Goal: Information Seeking & Learning: Learn about a topic

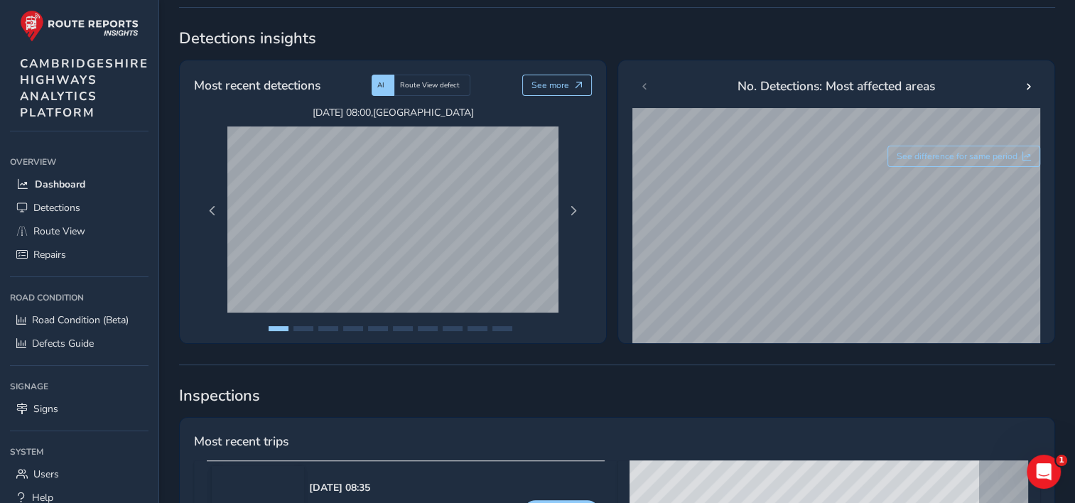
scroll to position [232, 0]
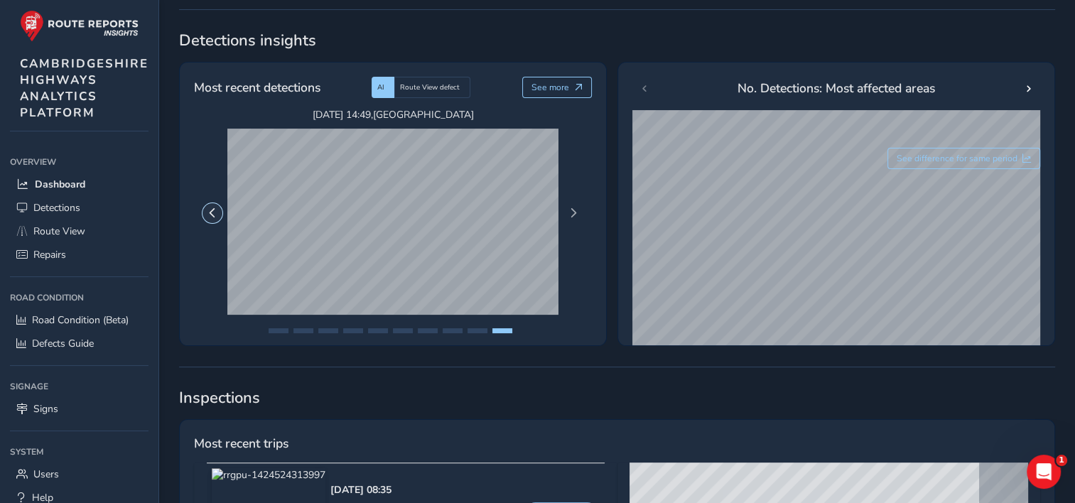
click at [213, 210] on span "Previous Page" at bounding box center [213, 213] width 10 height 10
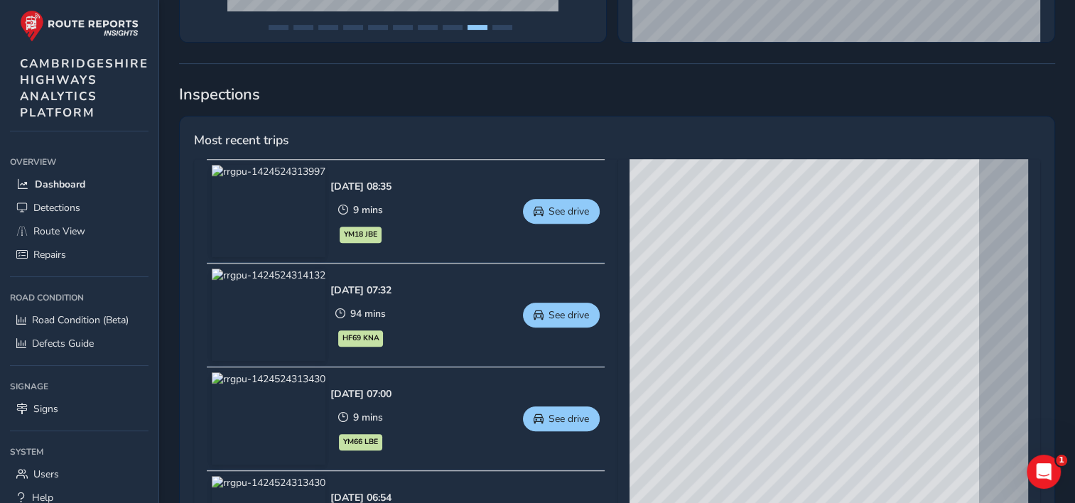
scroll to position [569, 0]
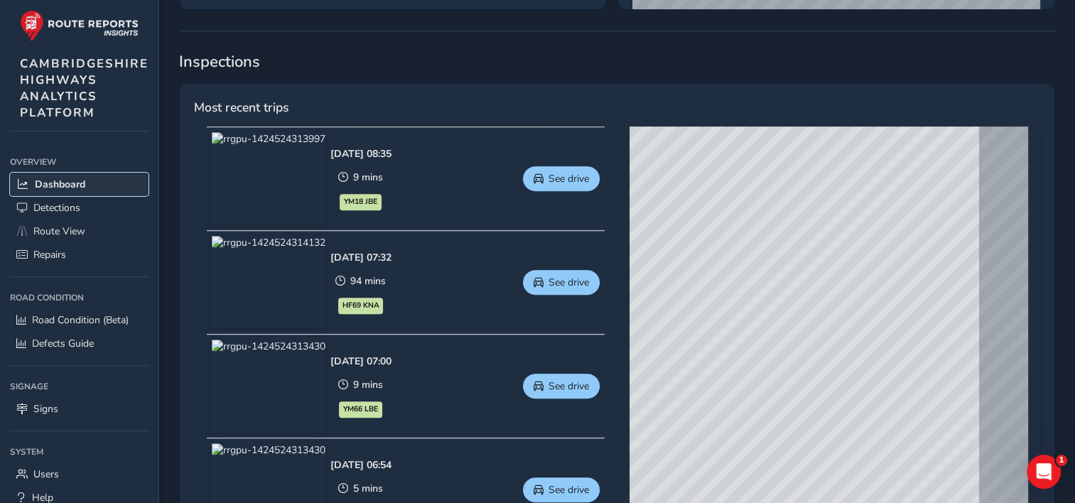
click at [79, 184] on span "Dashboard" at bounding box center [60, 185] width 50 height 14
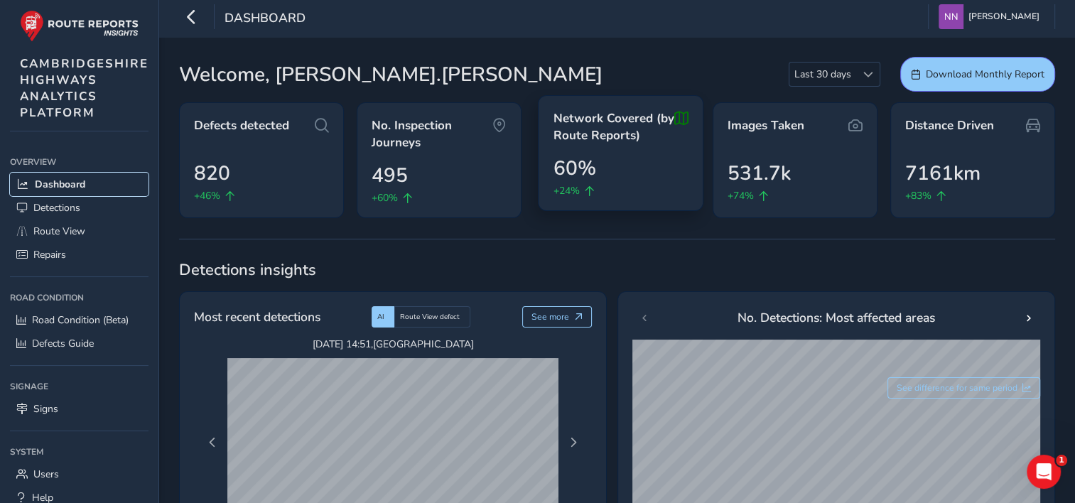
scroll to position [0, 0]
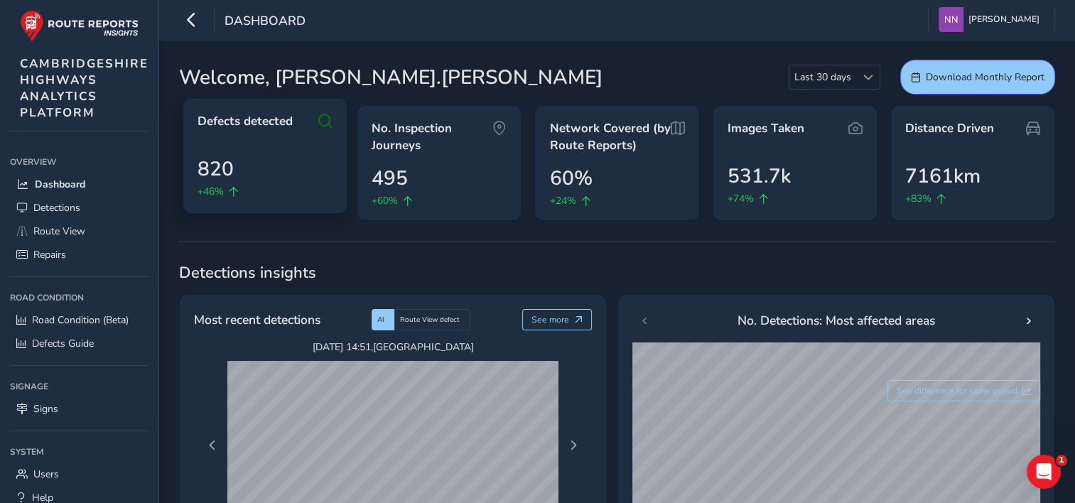
click at [256, 120] on span "Defects detected" at bounding box center [245, 121] width 95 height 17
click at [211, 171] on span "820" at bounding box center [216, 169] width 36 height 30
click at [328, 117] on icon at bounding box center [325, 121] width 14 height 17
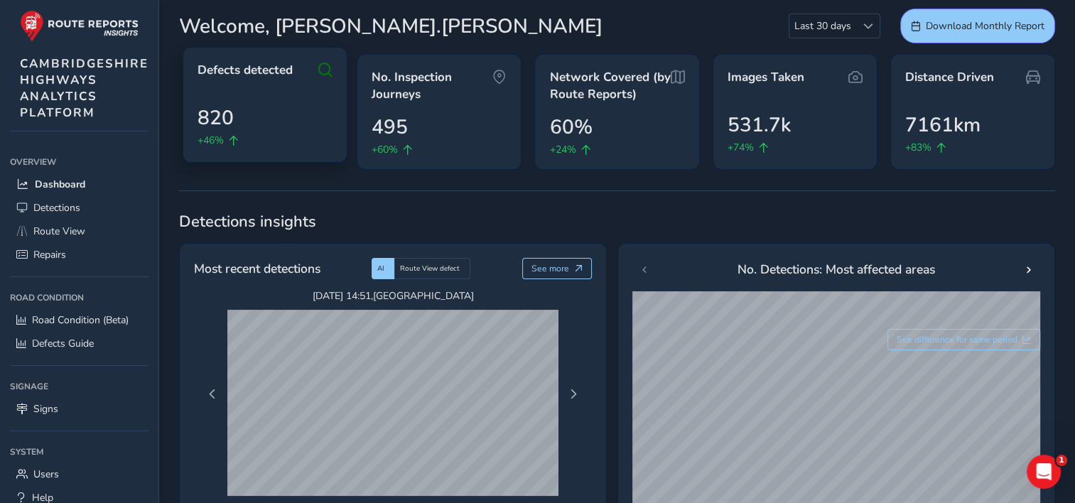
scroll to position [71, 0]
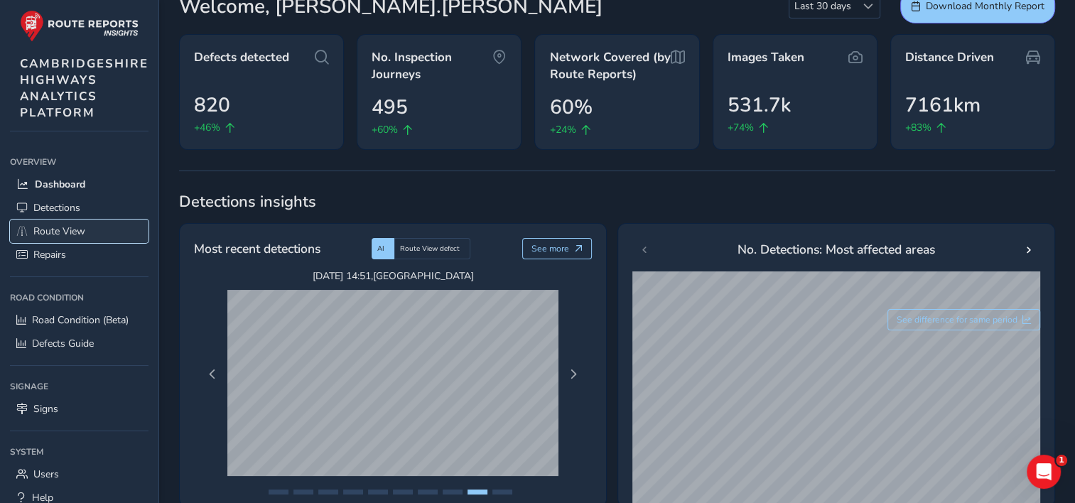
click at [71, 230] on span "Route View" at bounding box center [59, 232] width 52 height 14
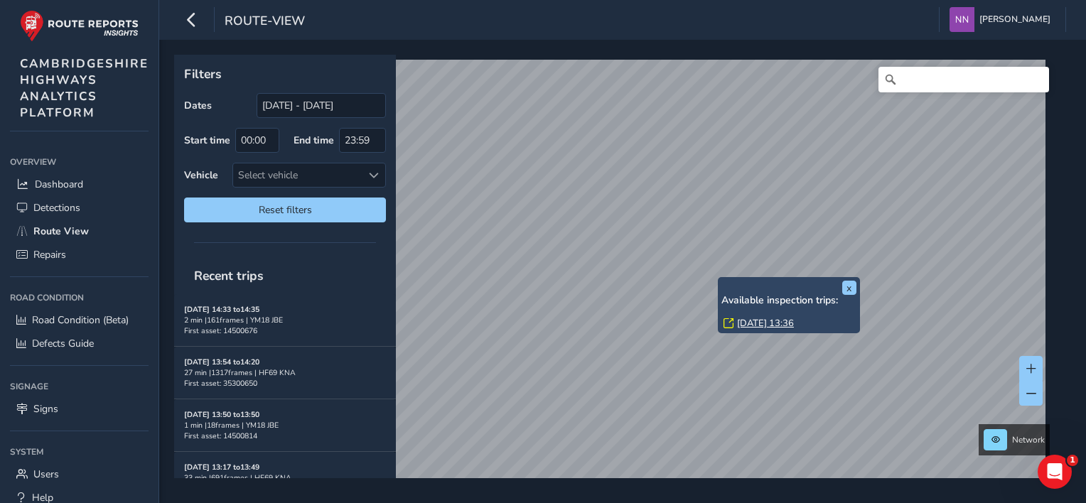
click at [719, 279] on div "x Available inspection trips: [GEOGRAPHIC_DATA][DATE] 13:36" at bounding box center [789, 305] width 142 height 56
click at [719, 277] on div "x Available inspection trips: [GEOGRAPHIC_DATA][DATE] 13:36" at bounding box center [789, 305] width 142 height 56
click at [753, 326] on link "[DATE] 13:36" at bounding box center [765, 323] width 57 height 13
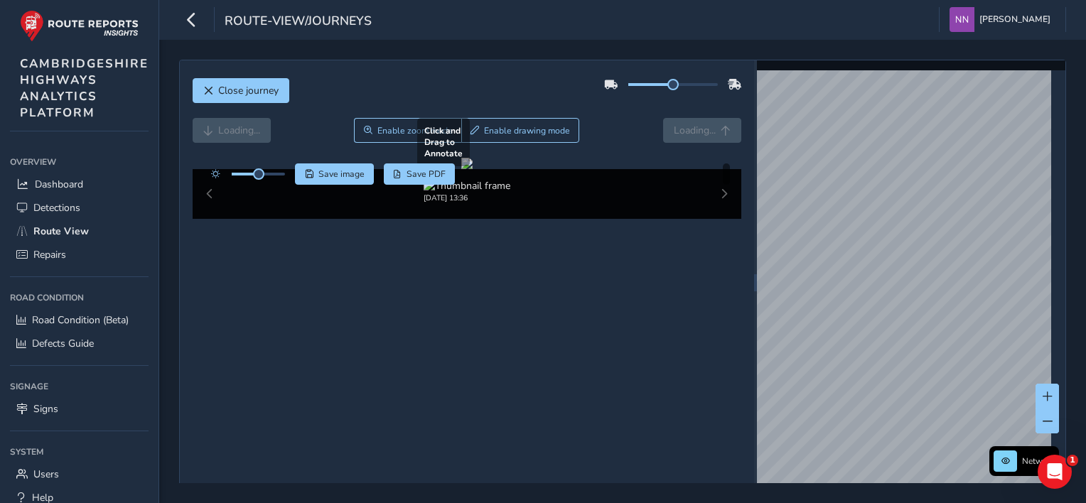
drag, startPoint x: 643, startPoint y: 290, endPoint x: 668, endPoint y: 248, distance: 49.1
click at [473, 169] on div at bounding box center [466, 163] width 11 height 11
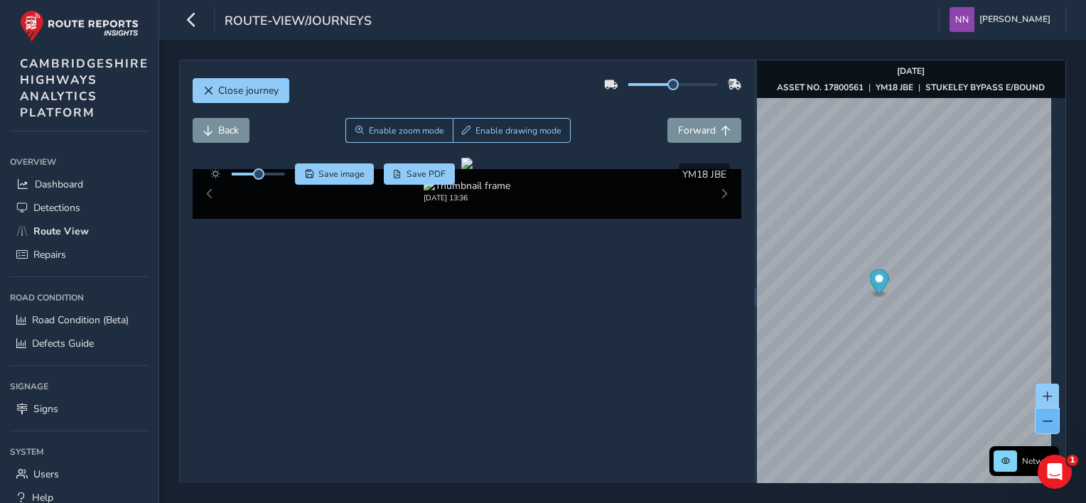
click at [1043, 421] on span at bounding box center [1048, 422] width 10 height 10
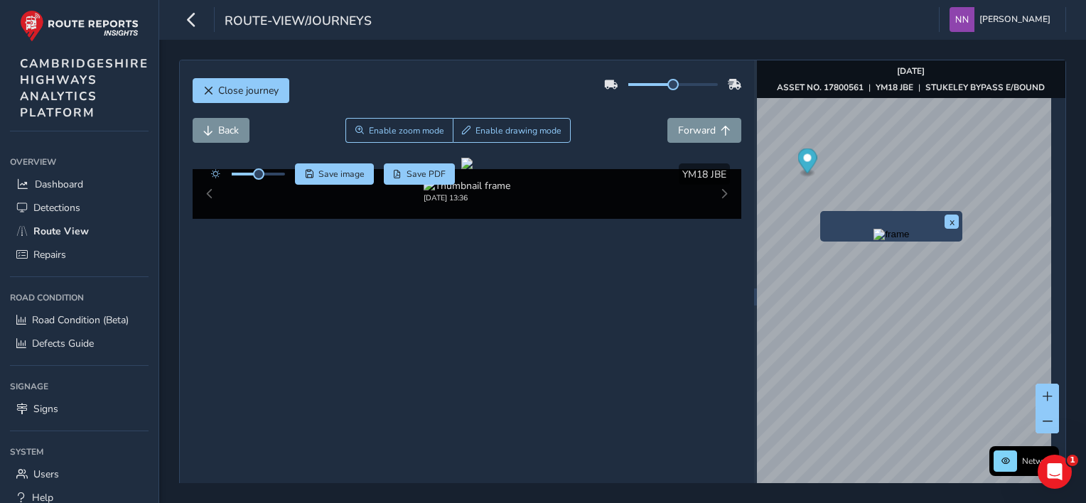
click at [823, 213] on div "x" at bounding box center [891, 226] width 142 height 31
click at [822, 213] on div "x" at bounding box center [891, 226] width 142 height 31
click at [877, 240] on img "Preview frame" at bounding box center [892, 234] width 36 height 11
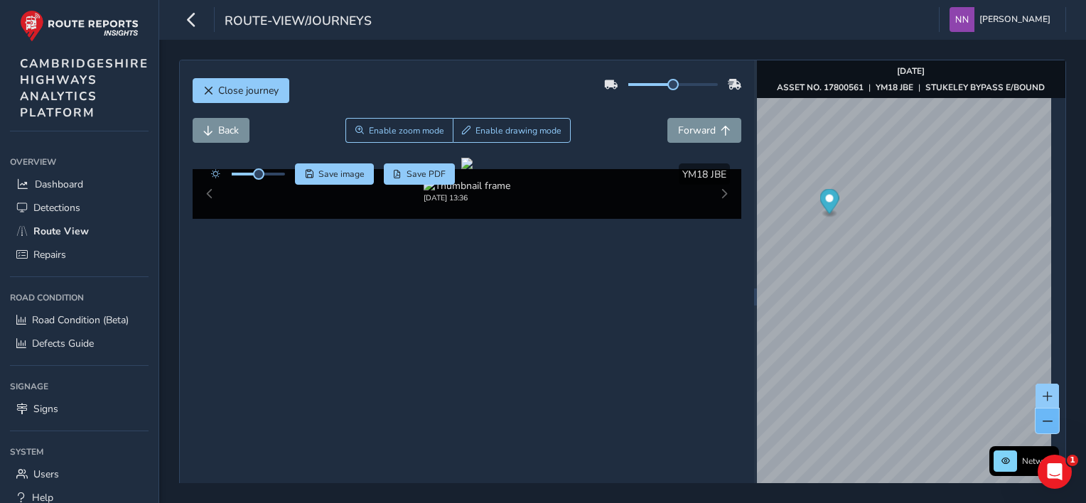
click at [1043, 419] on span at bounding box center [1048, 422] width 10 height 10
click at [1043, 397] on span at bounding box center [1048, 397] width 10 height 10
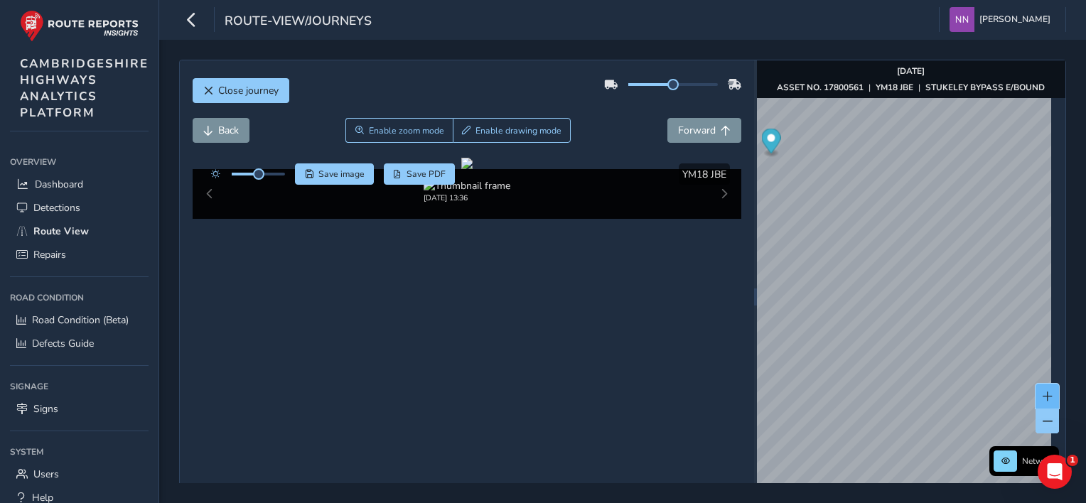
click at [1043, 397] on span at bounding box center [1048, 397] width 10 height 10
click at [1043, 395] on span at bounding box center [1048, 397] width 10 height 10
click at [898, 280] on div "x" at bounding box center [965, 295] width 142 height 31
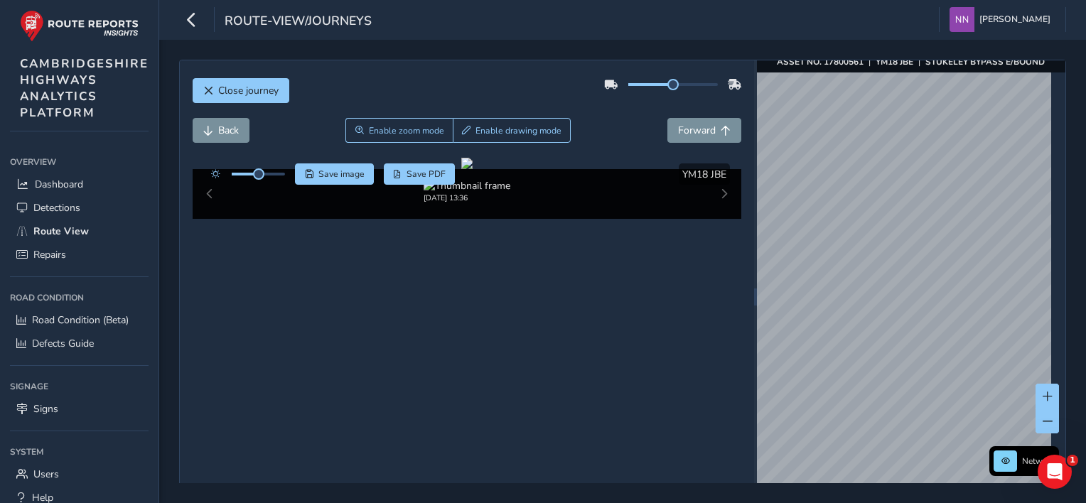
scroll to position [37, 0]
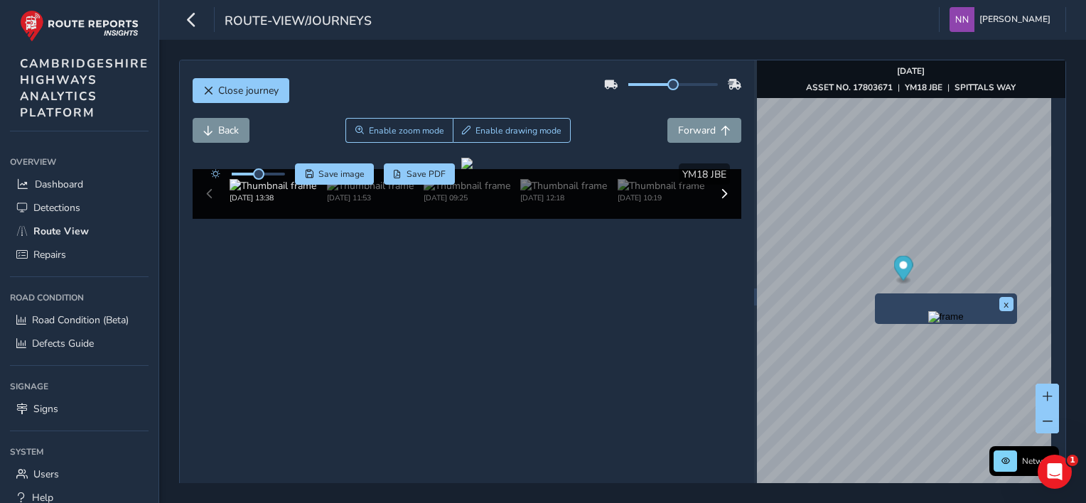
scroll to position [37, 0]
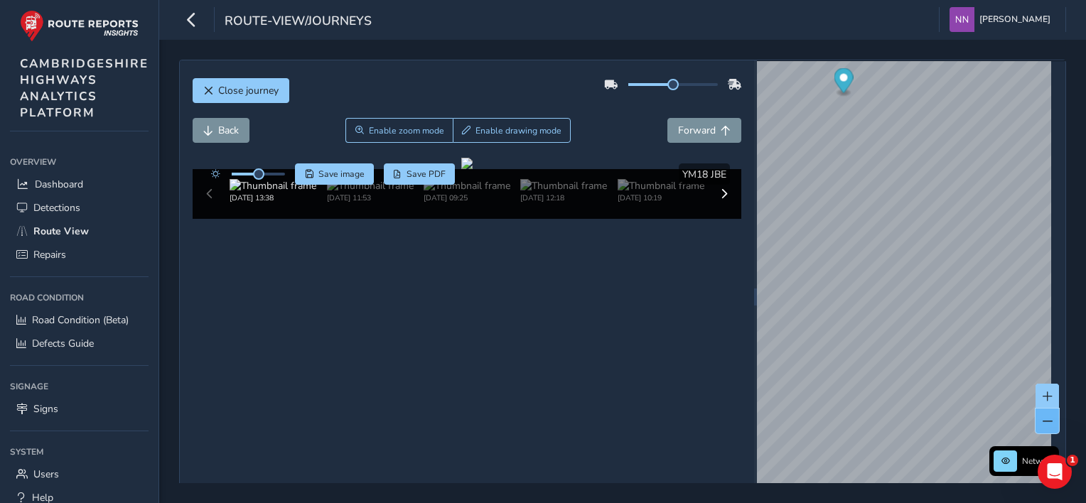
click at [1043, 425] on span at bounding box center [1048, 422] width 10 height 10
click at [1043, 424] on span at bounding box center [1048, 422] width 10 height 10
click at [240, 91] on span "Close journey" at bounding box center [248, 91] width 60 height 14
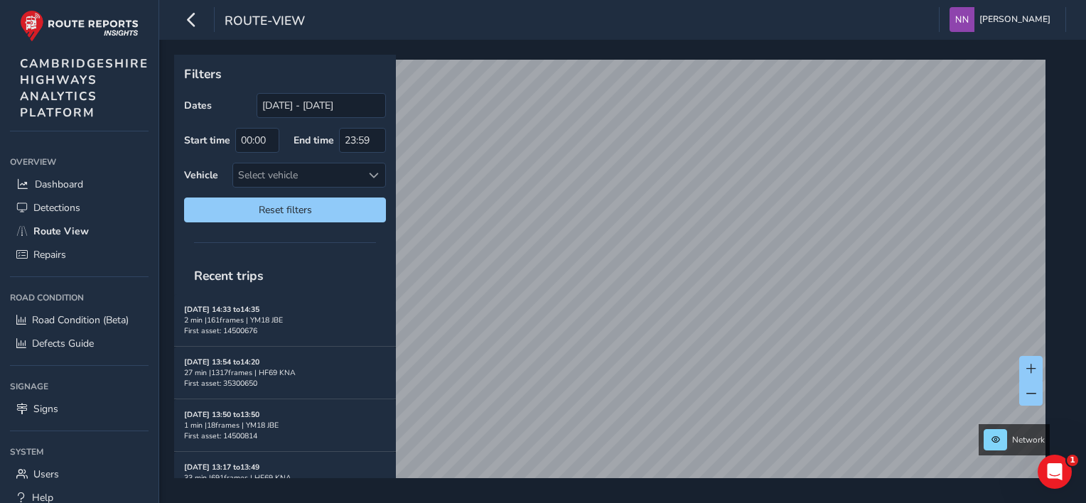
click at [210, 90] on div "Filters Dates [DATE] - [DATE] Start time 00:00 End time 23:59 Vehicle Select ve…" at bounding box center [285, 144] width 222 height 178
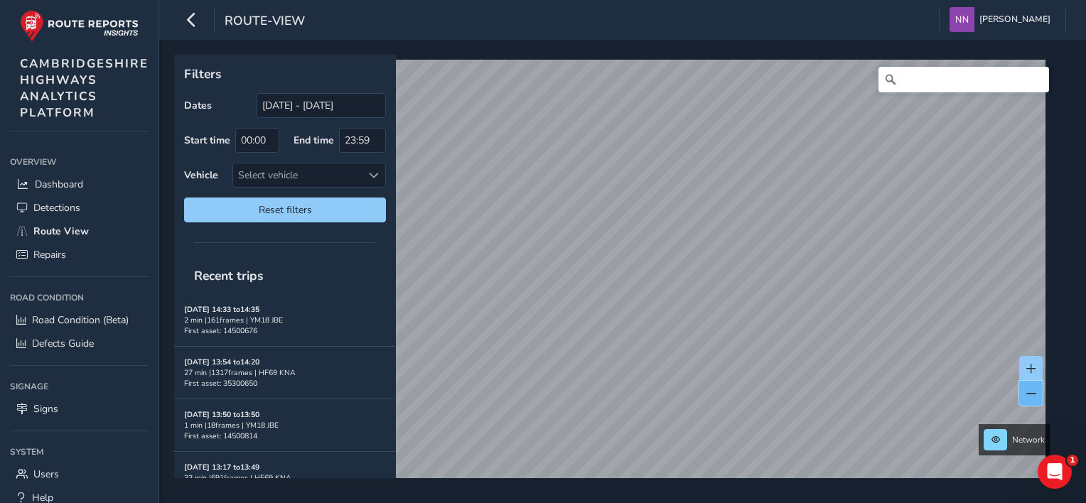
click at [1030, 395] on span at bounding box center [1031, 394] width 10 height 10
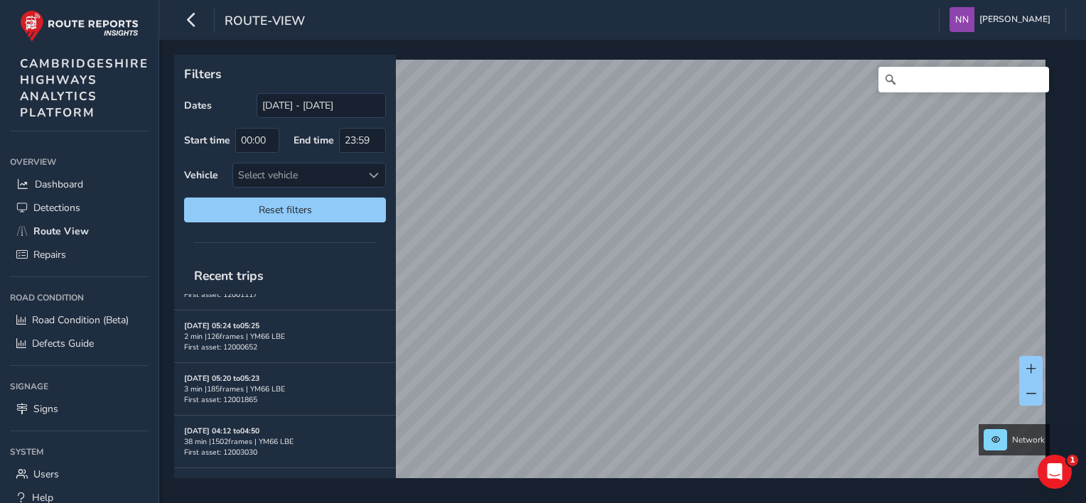
scroll to position [3500, 0]
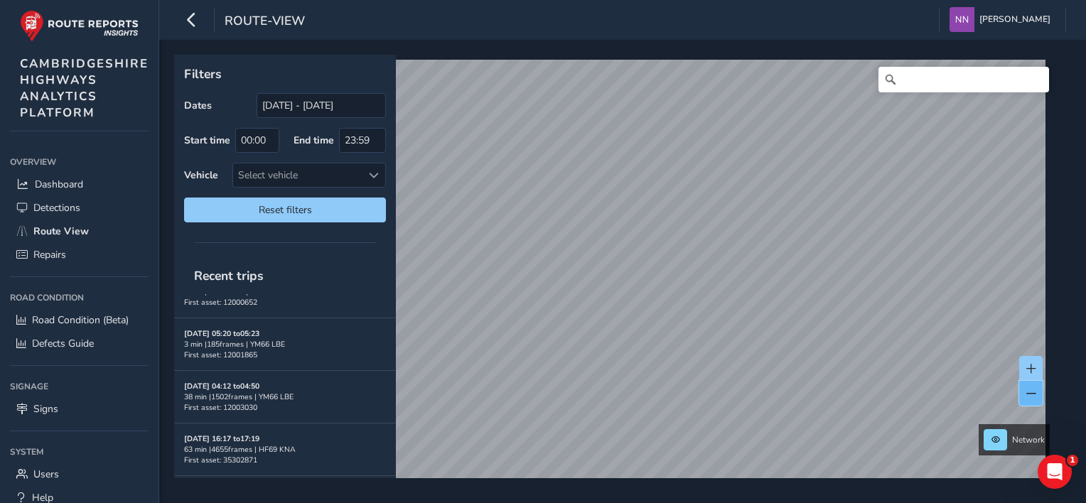
click at [1032, 396] on span at bounding box center [1031, 394] width 10 height 10
click at [1034, 395] on span at bounding box center [1031, 394] width 10 height 10
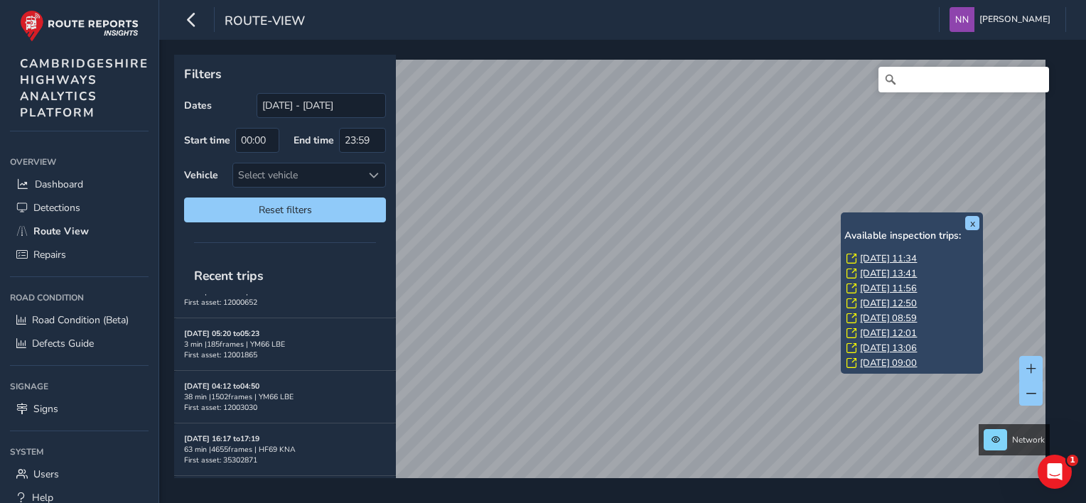
click at [877, 258] on link "[DATE] 11:34" at bounding box center [888, 258] width 57 height 13
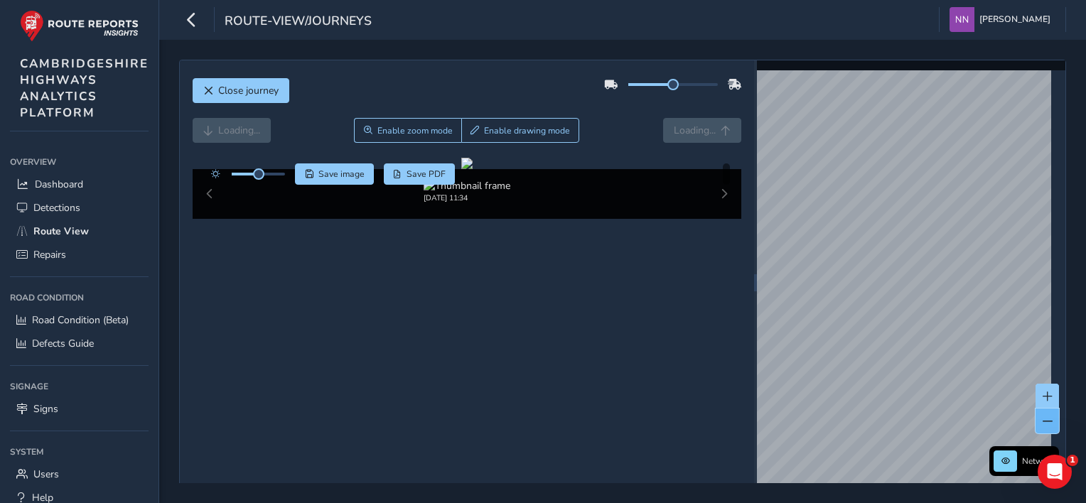
click at [1036, 417] on button at bounding box center [1047, 421] width 23 height 25
click at [1043, 420] on span at bounding box center [1048, 422] width 10 height 10
drag, startPoint x: 1033, startPoint y: 420, endPoint x: 1026, endPoint y: 415, distance: 8.1
click at [1043, 420] on span at bounding box center [1048, 422] width 10 height 10
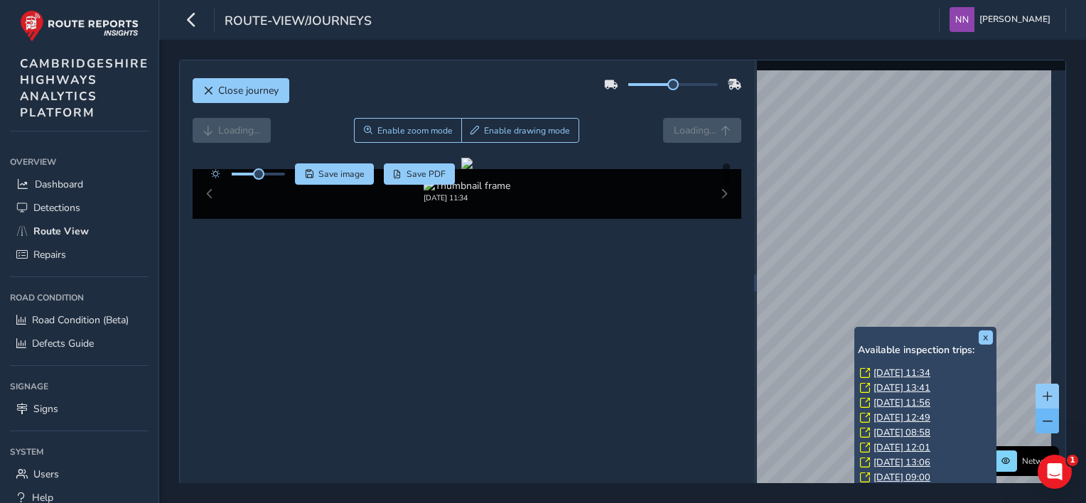
click at [857, 328] on div "x Available inspection trips: [GEOGRAPHIC_DATA][DATE] 11:34 [DATE] 13:41 [DATE]…" at bounding box center [925, 407] width 142 height 161
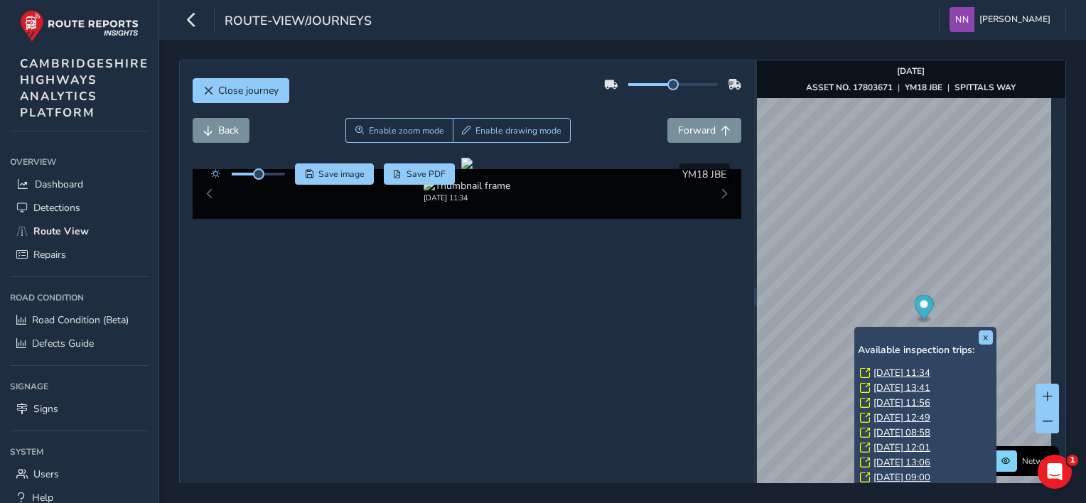
click at [901, 413] on link "[DATE] 12:49" at bounding box center [902, 418] width 57 height 13
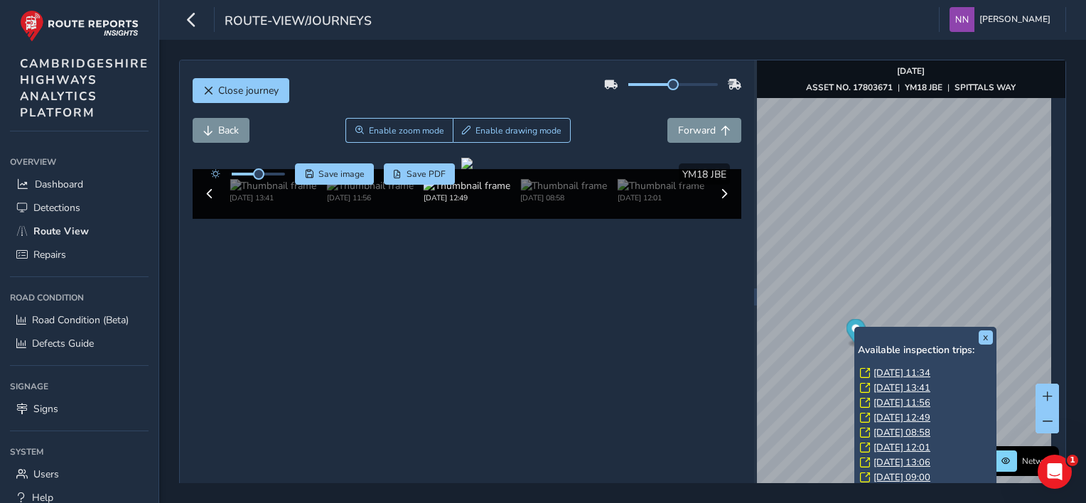
click at [911, 446] on link "[DATE] 12:01" at bounding box center [902, 447] width 57 height 13
click at [910, 474] on link "[DATE] 09:00" at bounding box center [902, 477] width 57 height 13
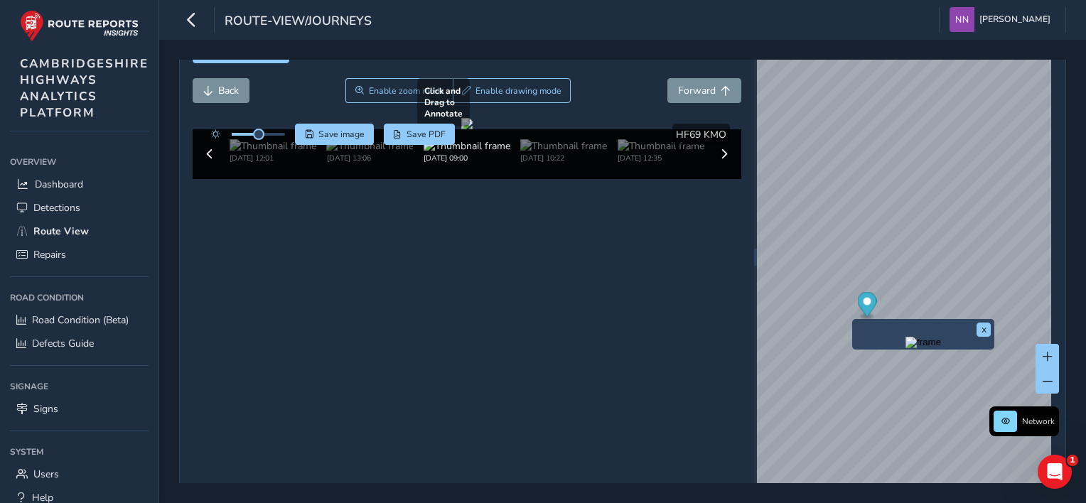
scroll to position [62, 0]
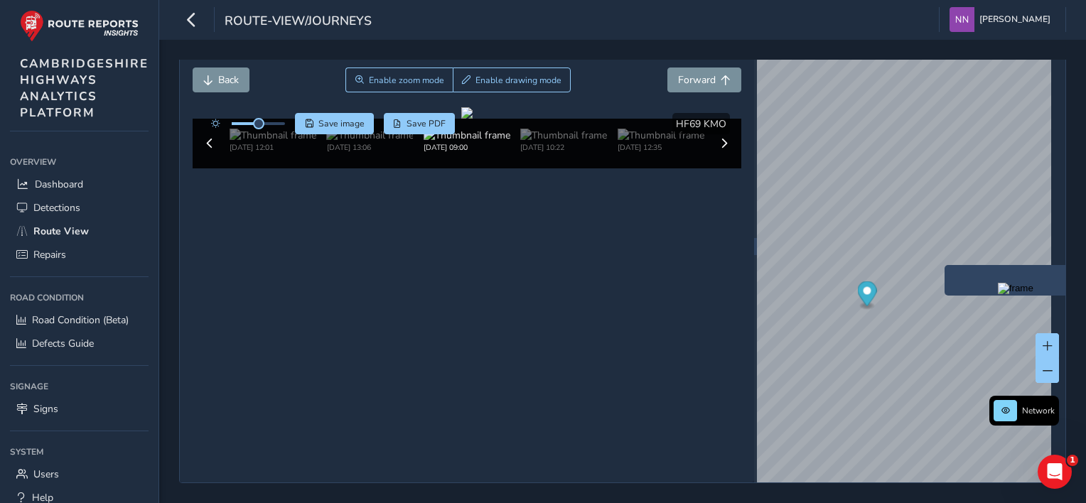
click at [954, 265] on div "x" at bounding box center [1016, 280] width 142 height 31
click at [985, 261] on div "x" at bounding box center [1052, 276] width 142 height 31
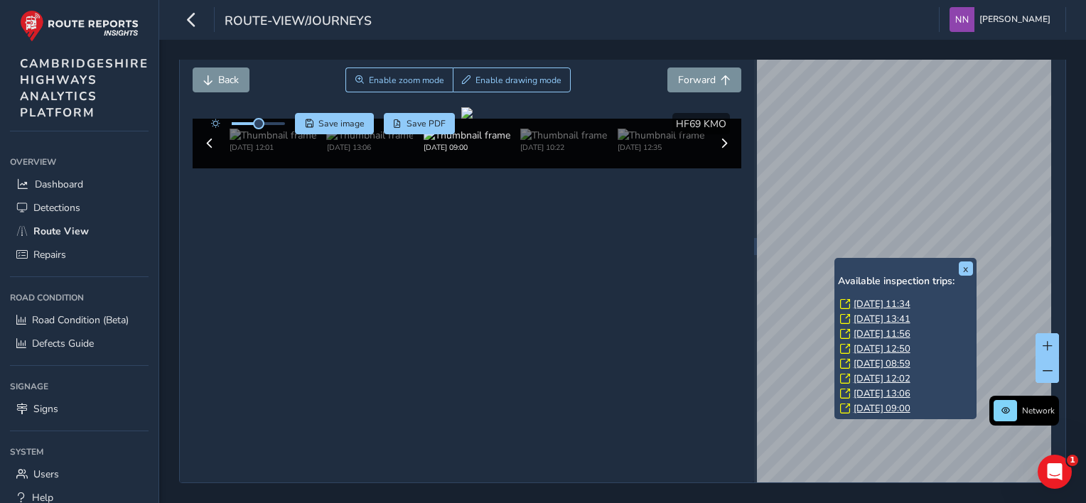
click at [884, 402] on link "[DATE] 09:00" at bounding box center [882, 408] width 57 height 13
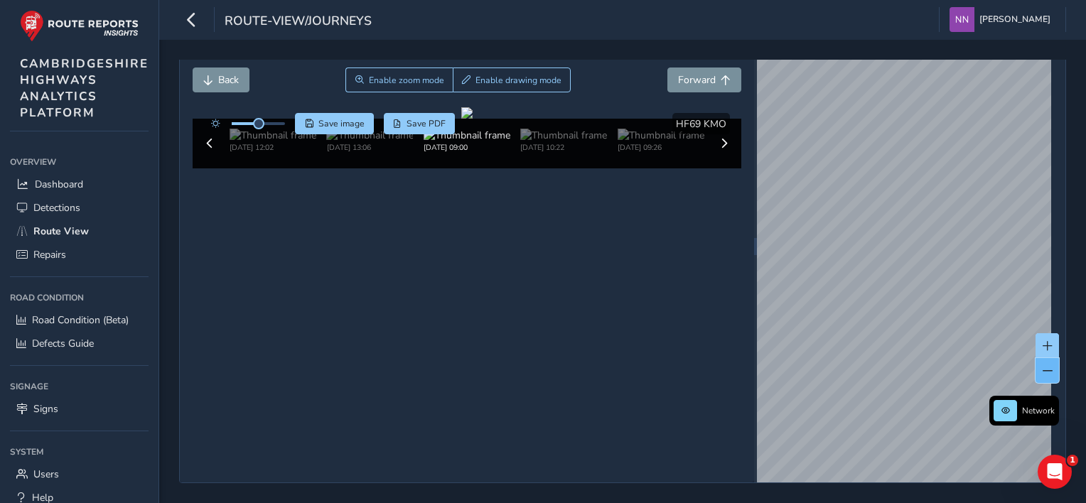
click at [1043, 366] on span at bounding box center [1048, 371] width 10 height 10
click at [1043, 341] on span at bounding box center [1048, 346] width 10 height 10
click at [1040, 333] on button at bounding box center [1047, 345] width 23 height 25
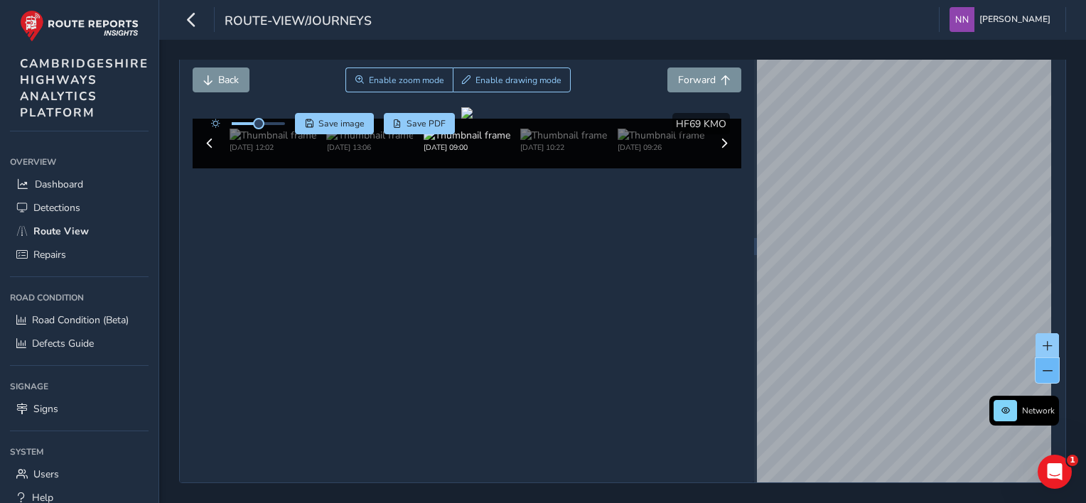
click at [1043, 366] on span at bounding box center [1048, 371] width 10 height 10
click at [1043, 341] on span at bounding box center [1048, 346] width 10 height 10
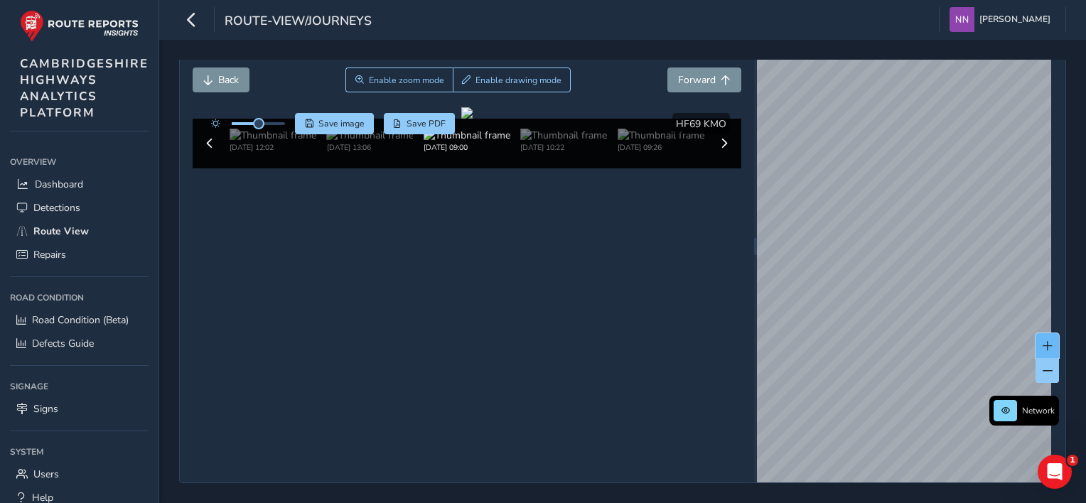
click at [1043, 341] on span at bounding box center [1048, 346] width 10 height 10
drag, startPoint x: 1038, startPoint y: 334, endPoint x: 1026, endPoint y: 335, distance: 11.4
click at [1043, 341] on span at bounding box center [1048, 346] width 10 height 10
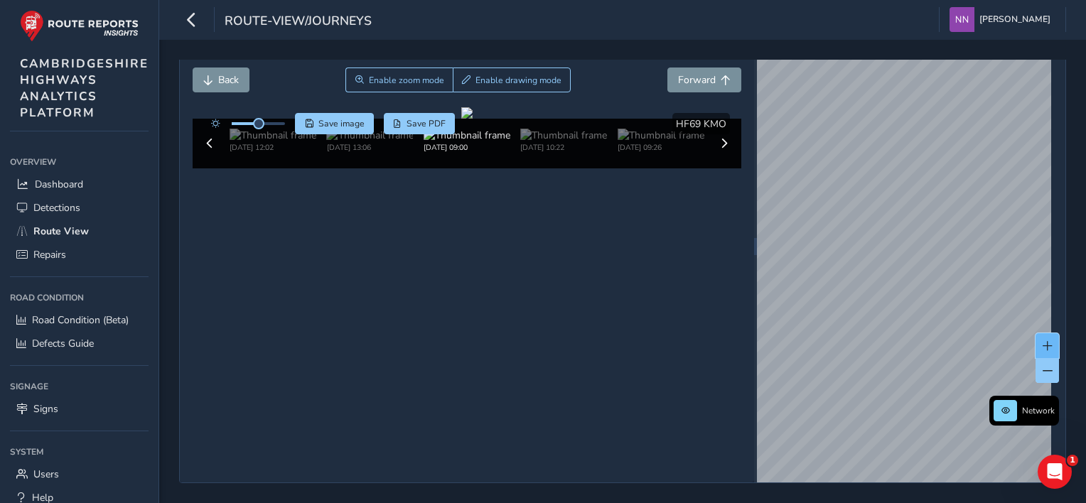
click at [1043, 341] on span at bounding box center [1048, 346] width 10 height 10
click at [65, 225] on span "Route View" at bounding box center [60, 232] width 55 height 14
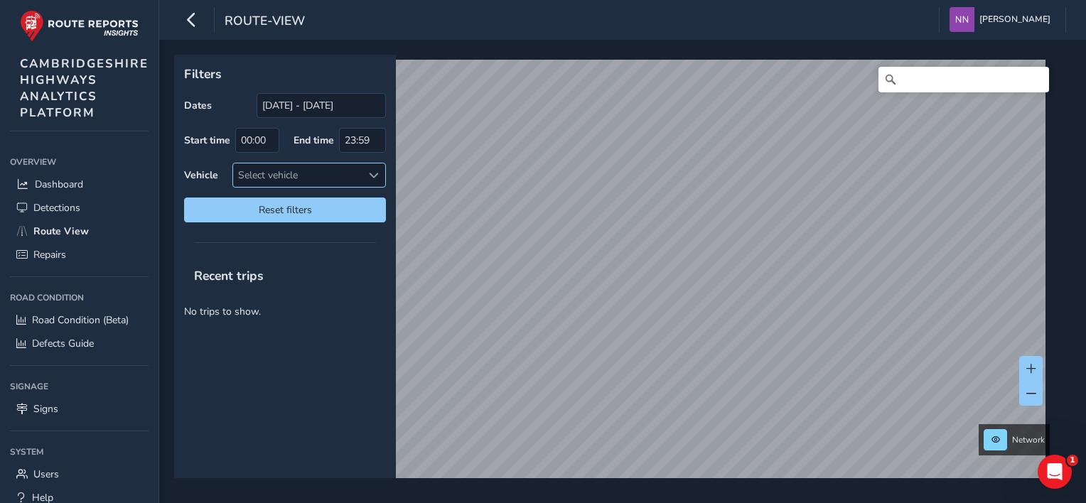
click at [375, 175] on span at bounding box center [374, 176] width 10 height 10
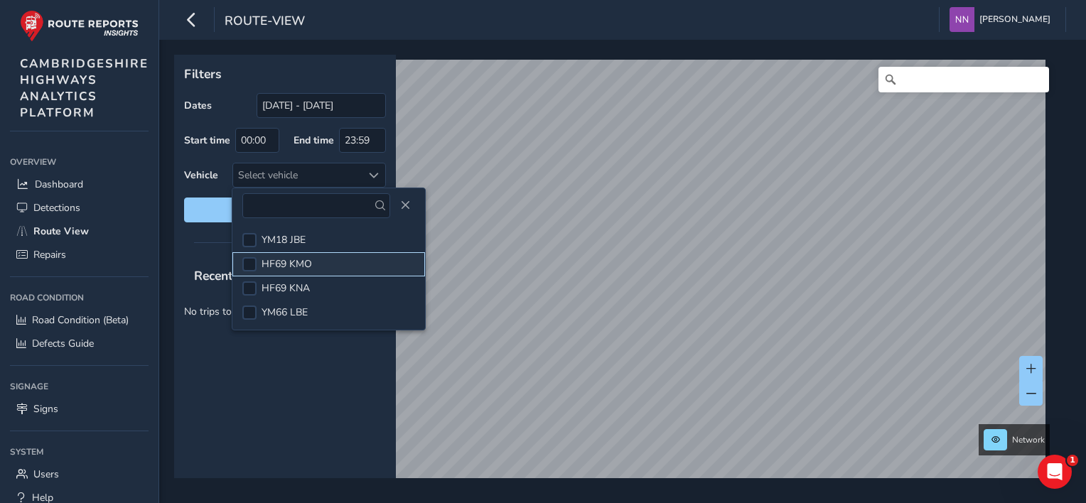
click at [321, 262] on li "HF69 KMO" at bounding box center [328, 264] width 193 height 24
click at [318, 264] on li "HF69 KMO" at bounding box center [328, 264] width 193 height 24
click at [284, 261] on span "HF69 KMO" at bounding box center [287, 264] width 50 height 14
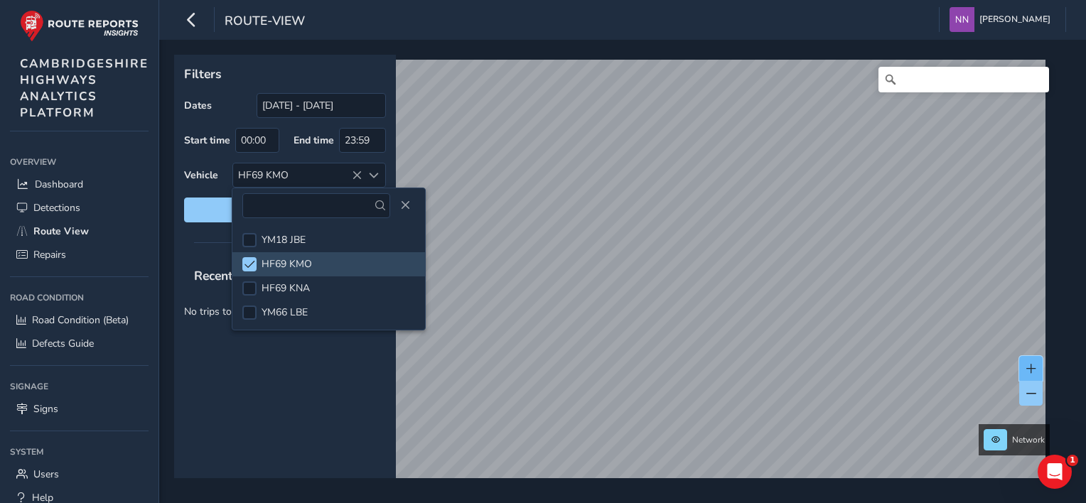
click at [1029, 366] on span at bounding box center [1031, 369] width 10 height 10
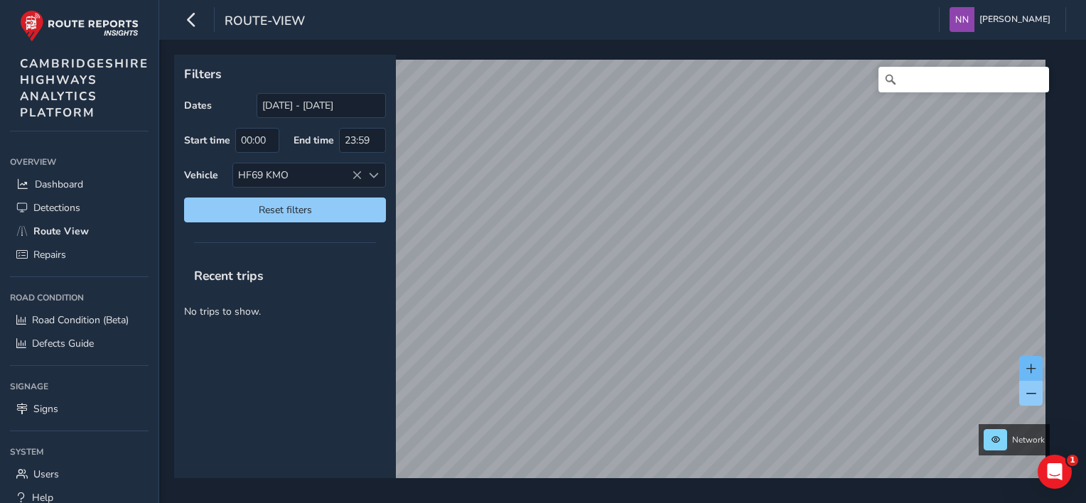
click at [1040, 366] on button at bounding box center [1030, 368] width 23 height 25
click at [1037, 368] on button at bounding box center [1030, 368] width 23 height 25
click at [1033, 368] on span at bounding box center [1031, 369] width 10 height 10
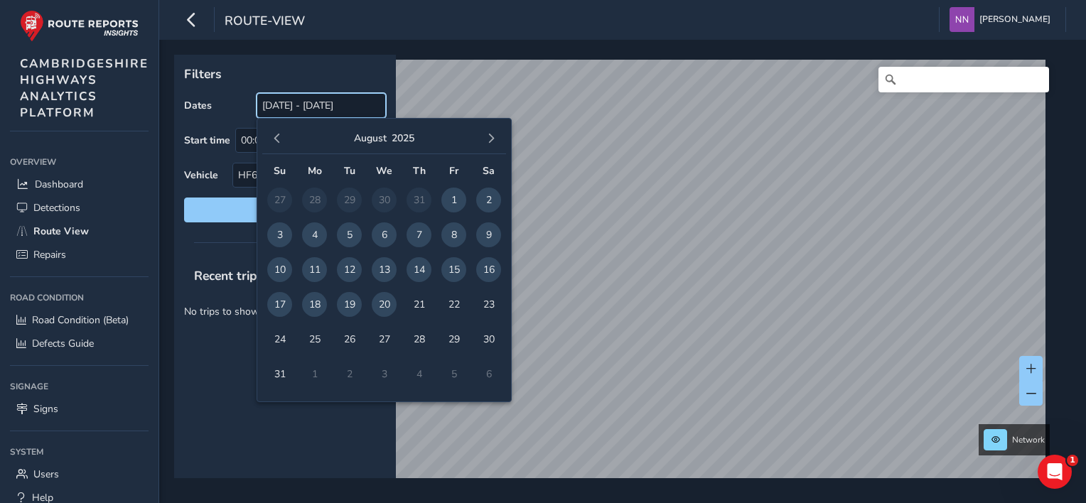
click at [307, 105] on input "[DATE] - [DATE]" at bounding box center [321, 105] width 129 height 25
click at [276, 139] on span "button" at bounding box center [277, 139] width 10 height 10
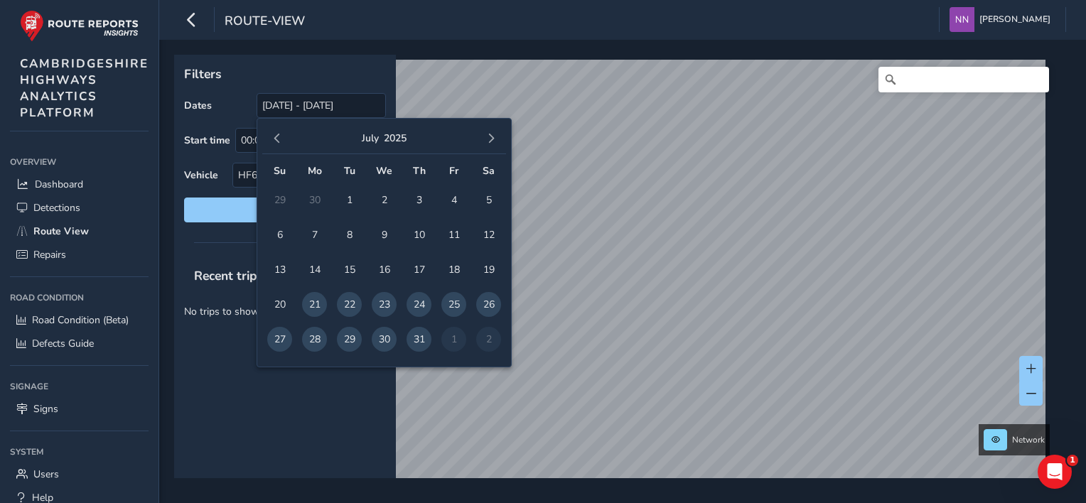
click at [259, 71] on p "Filters" at bounding box center [285, 74] width 202 height 18
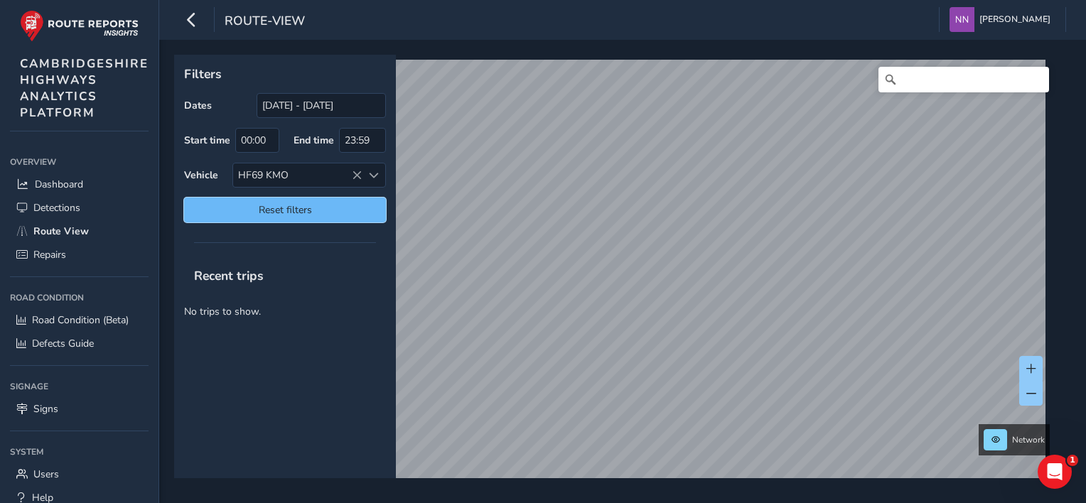
click at [272, 213] on span "Reset filters" at bounding box center [285, 210] width 181 height 14
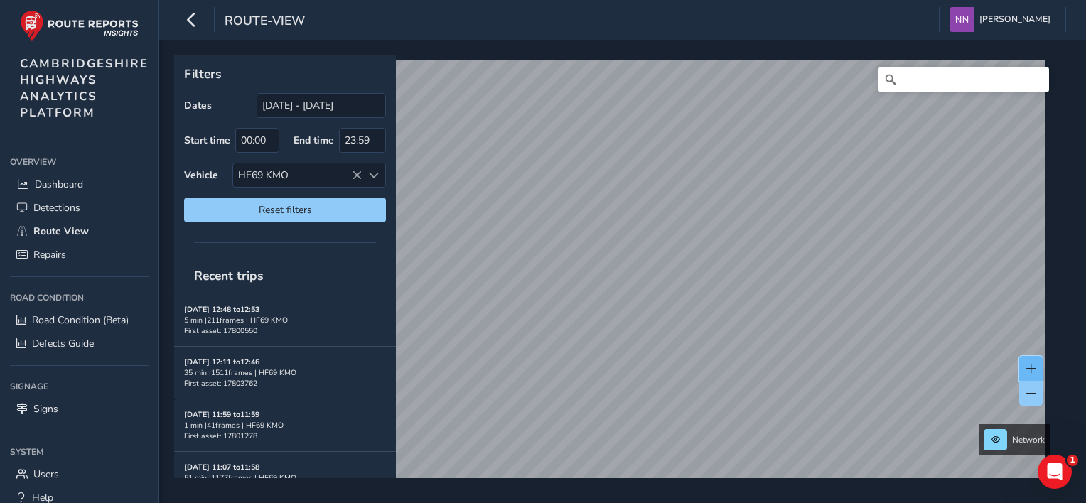
click at [1031, 362] on button at bounding box center [1030, 368] width 23 height 25
click at [1032, 362] on button at bounding box center [1030, 368] width 23 height 25
click at [1033, 366] on span at bounding box center [1031, 369] width 10 height 10
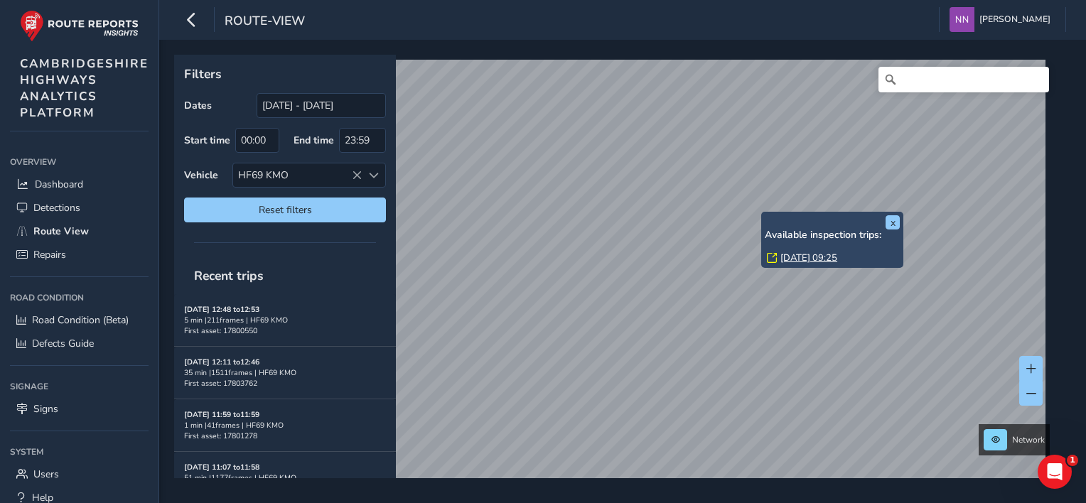
click at [764, 213] on div "x Available inspection trips: [DATE] 09:25" at bounding box center [832, 240] width 142 height 56
click at [803, 263] on link "[DATE] 09:25" at bounding box center [809, 258] width 57 height 13
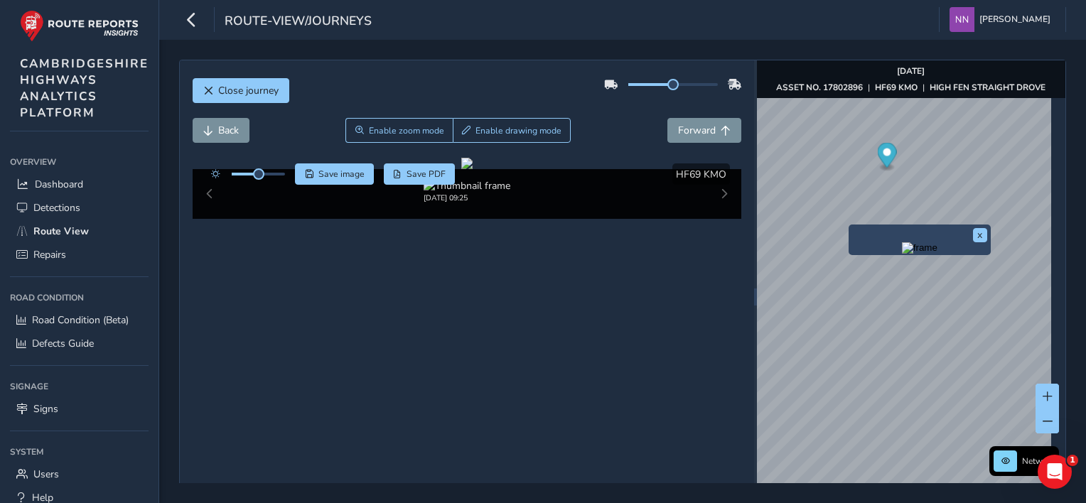
drag, startPoint x: 744, startPoint y: 273, endPoint x: 852, endPoint y: 226, distance: 117.1
click at [852, 226] on div "x" at bounding box center [920, 240] width 142 height 31
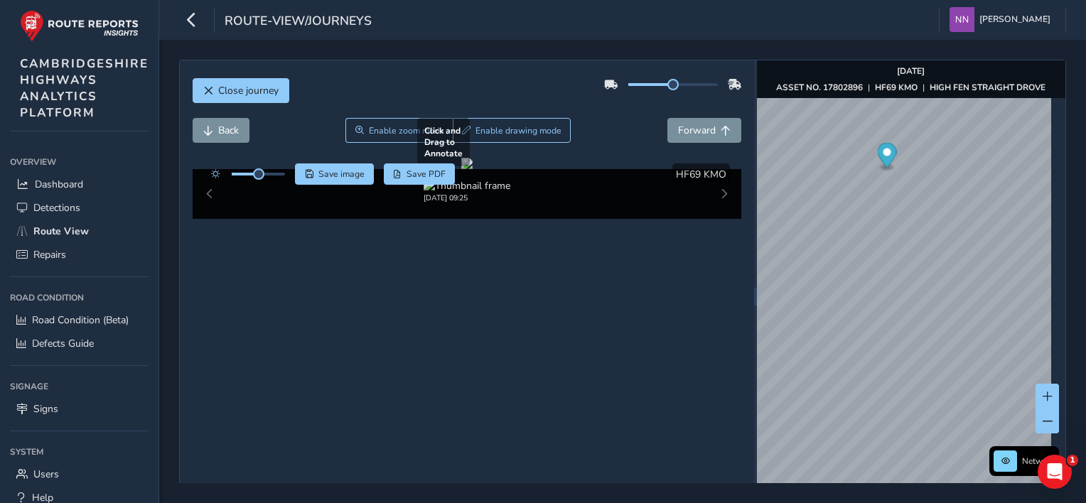
scroll to position [68, 0]
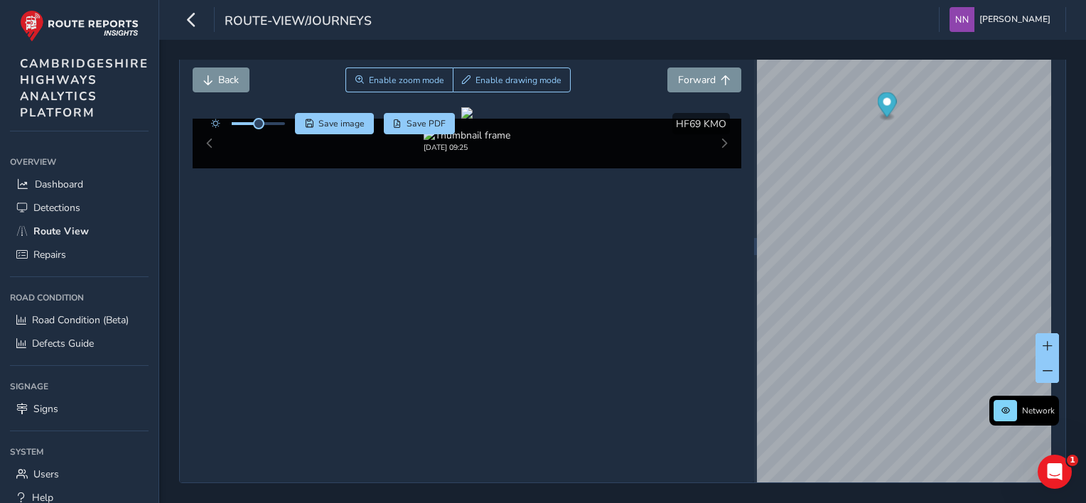
click at [213, 168] on div "[DATE] 09:25" at bounding box center [467, 144] width 549 height 50
click at [721, 245] on div "Close journey Back Enable zoom mode Enable drawing mode Forward Click and Drag …" at bounding box center [622, 246] width 887 height 474
click at [1043, 358] on button at bounding box center [1047, 370] width 23 height 25
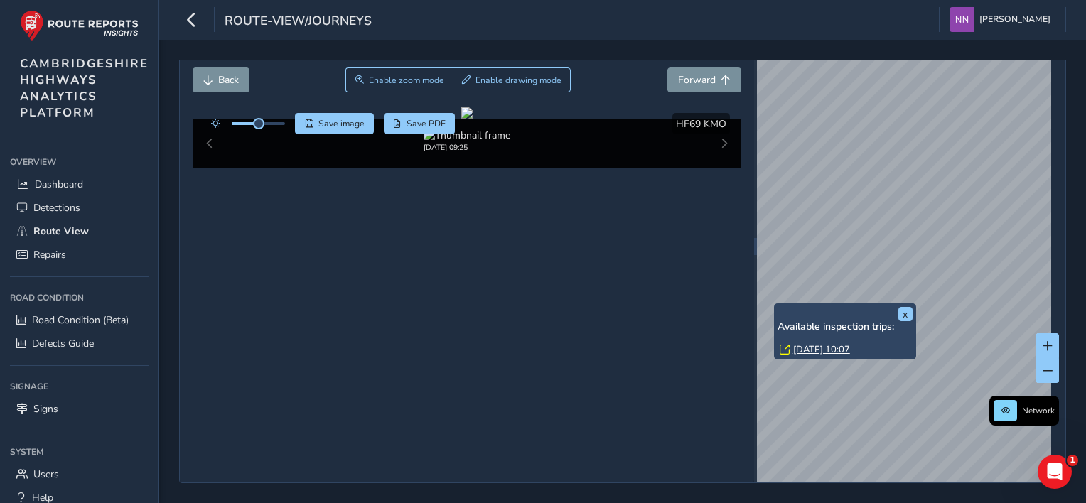
drag, startPoint x: 748, startPoint y: 267, endPoint x: 775, endPoint y: 290, distance: 35.3
click at [775, 304] on div "x Available inspection trips: [DATE] 10:07" at bounding box center [845, 332] width 142 height 56
click at [814, 343] on link "[DATE] 10:07" at bounding box center [821, 349] width 57 height 13
click at [815, 343] on link "[DATE] 10:07" at bounding box center [821, 349] width 57 height 13
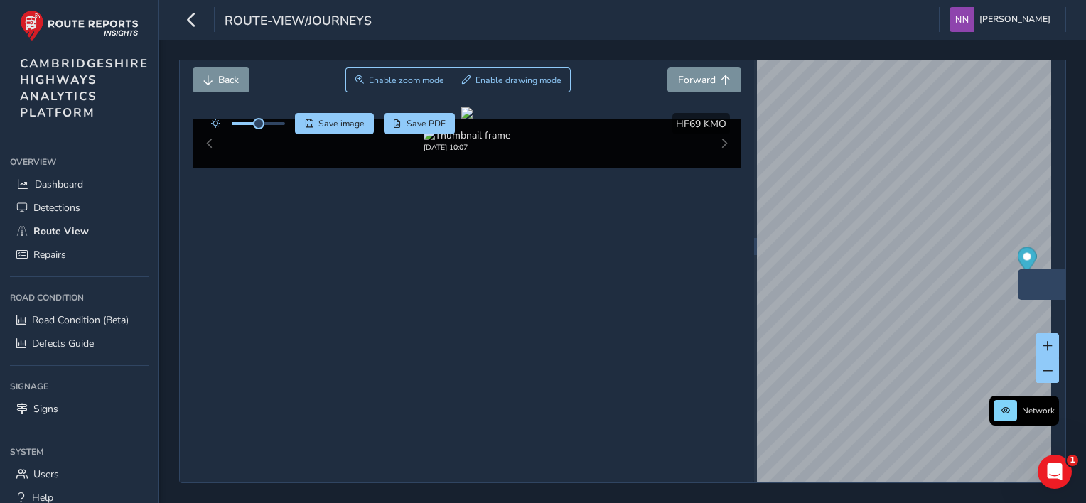
click at [719, 168] on div "[DATE] 10:07" at bounding box center [467, 144] width 549 height 50
click at [717, 168] on div "[DATE] 10:07" at bounding box center [467, 144] width 549 height 50
click at [714, 168] on div "[DATE] 10:07" at bounding box center [467, 144] width 549 height 50
click at [1043, 366] on span at bounding box center [1048, 371] width 10 height 10
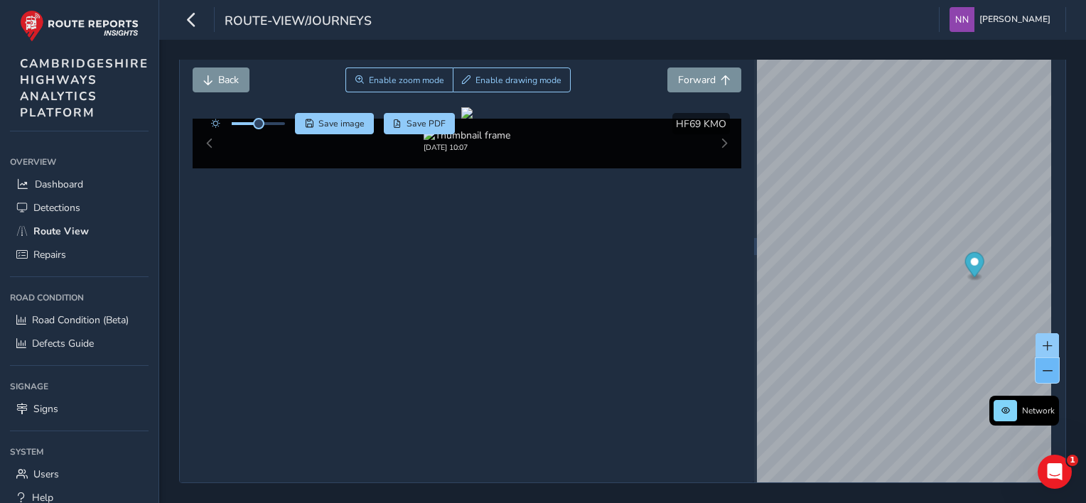
click at [1043, 366] on span at bounding box center [1048, 371] width 10 height 10
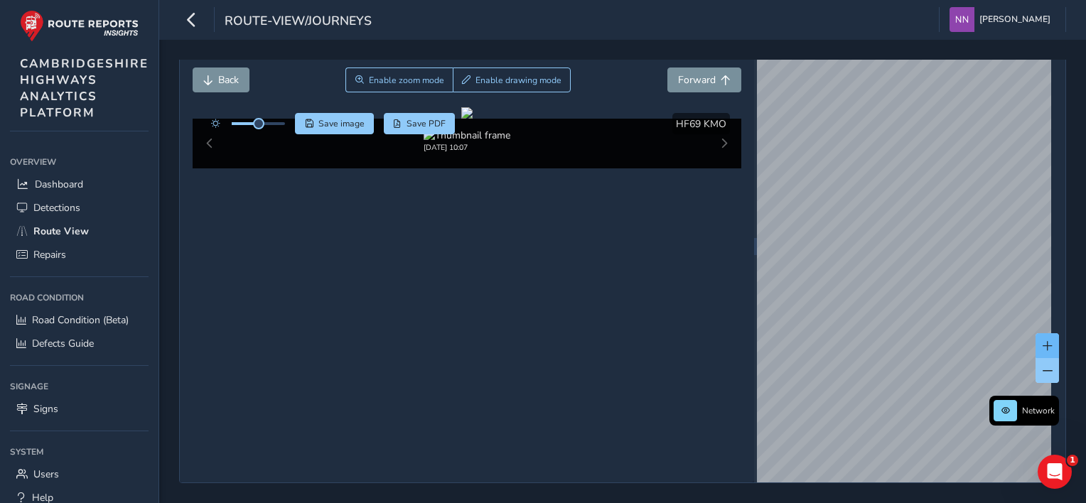
click at [1043, 341] on span at bounding box center [1048, 346] width 10 height 10
click at [1036, 333] on button at bounding box center [1047, 345] width 23 height 25
click at [1025, 345] on button "x" at bounding box center [1028, 352] width 14 height 14
click at [1019, 308] on button "x" at bounding box center [1022, 315] width 14 height 14
click at [1043, 341] on span at bounding box center [1048, 346] width 10 height 10
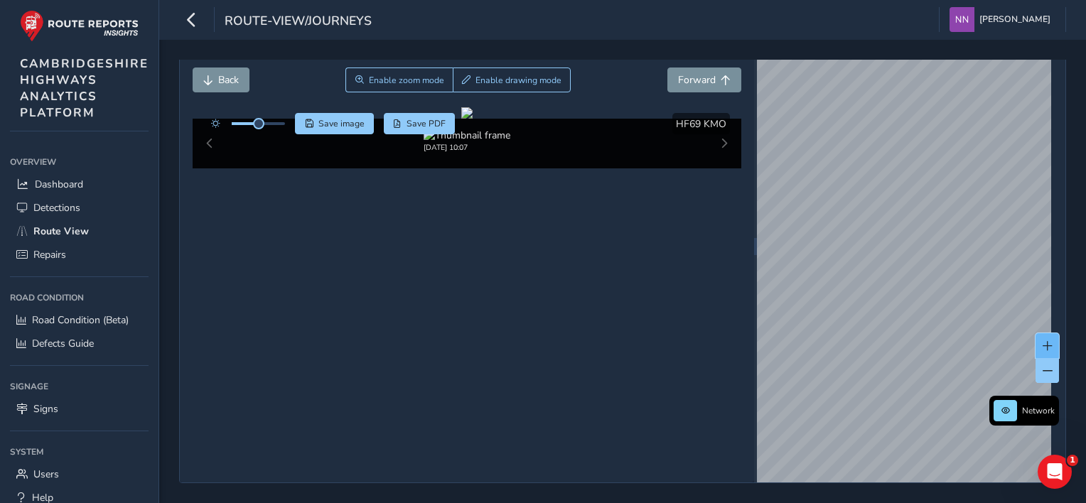
click at [1043, 341] on span at bounding box center [1048, 346] width 10 height 10
click at [869, 316] on div "x" at bounding box center [939, 331] width 142 height 31
click at [869, 304] on div "x" at bounding box center [940, 319] width 142 height 31
click at [938, 333] on img "Preview frame" at bounding box center [940, 327] width 36 height 11
click at [884, 279] on div "x" at bounding box center [953, 294] width 142 height 31
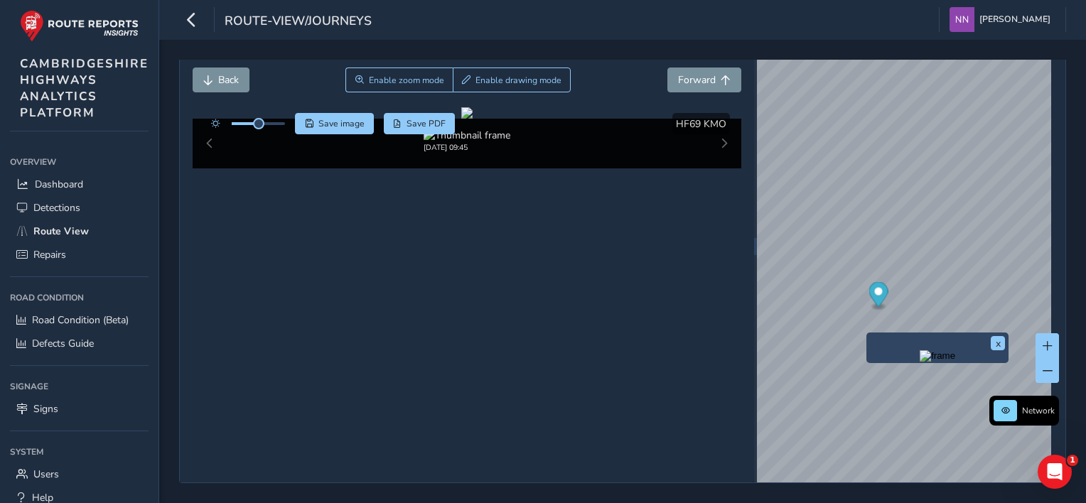
click at [867, 333] on div "x" at bounding box center [938, 348] width 142 height 31
click at [868, 333] on div "x" at bounding box center [938, 348] width 142 height 31
click at [1044, 333] on button at bounding box center [1047, 345] width 23 height 25
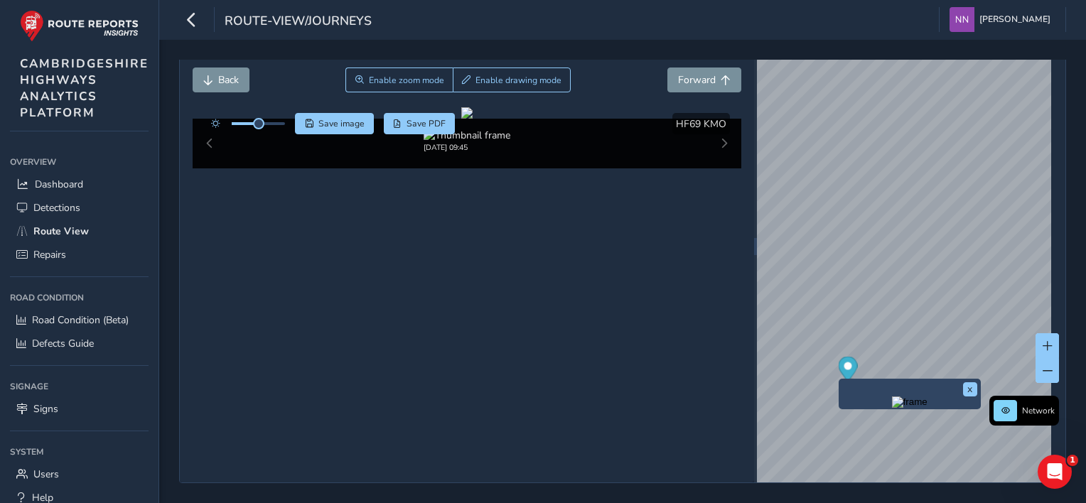
click at [716, 168] on div "[DATE] 09:45" at bounding box center [467, 144] width 549 height 50
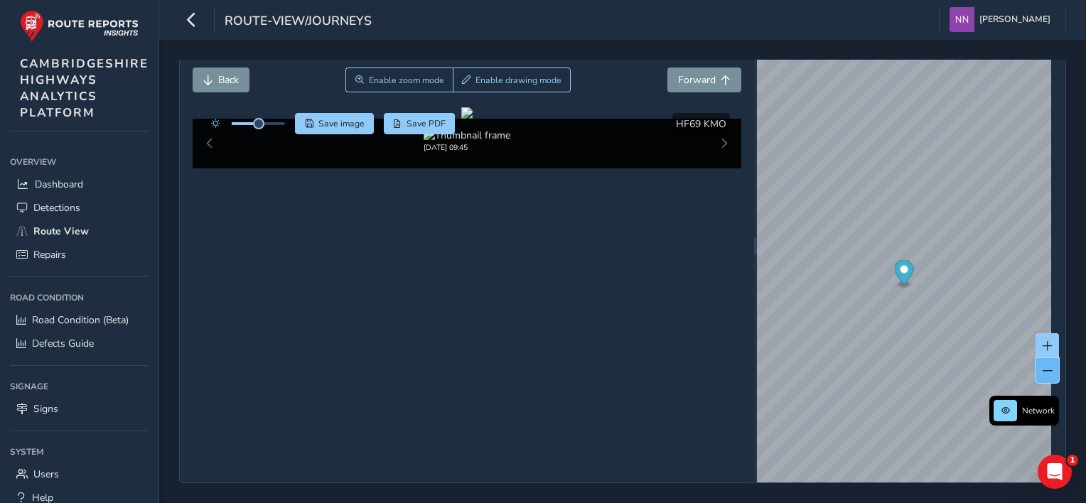
click at [1043, 366] on span at bounding box center [1048, 371] width 10 height 10
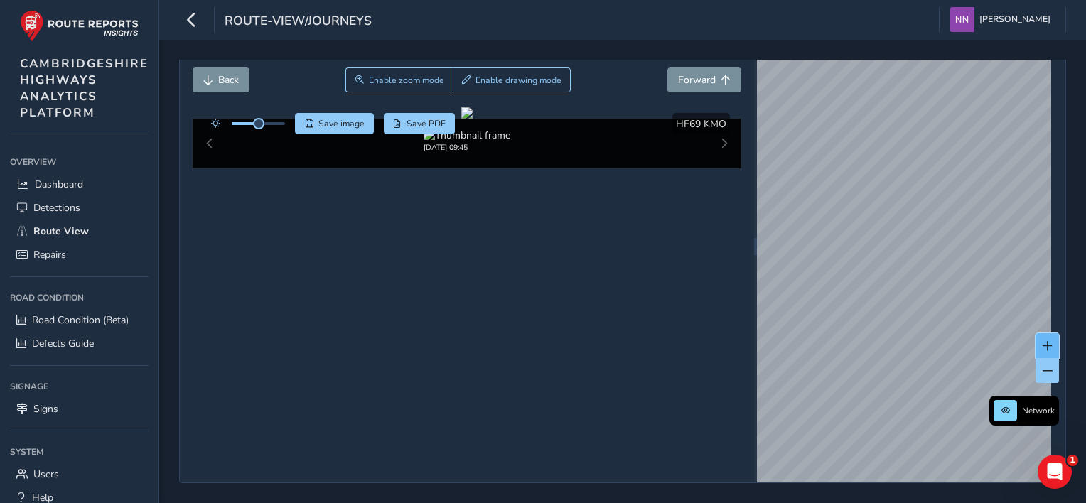
click at [1041, 333] on button at bounding box center [1047, 345] width 23 height 25
click at [1043, 341] on span at bounding box center [1048, 346] width 10 height 10
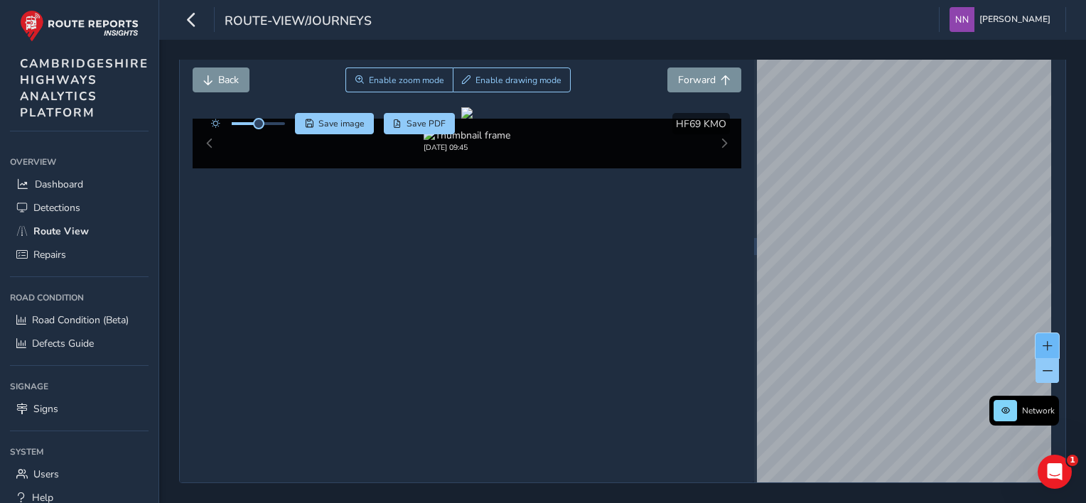
click at [1043, 341] on span at bounding box center [1048, 346] width 10 height 10
click at [896, 245] on div "x" at bounding box center [966, 260] width 142 height 31
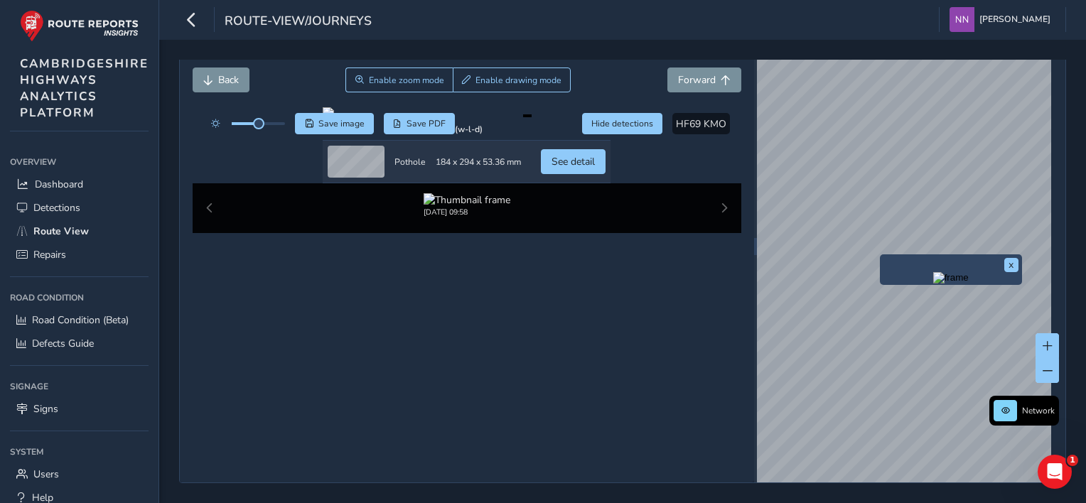
click at [884, 254] on div "x" at bounding box center [951, 269] width 142 height 31
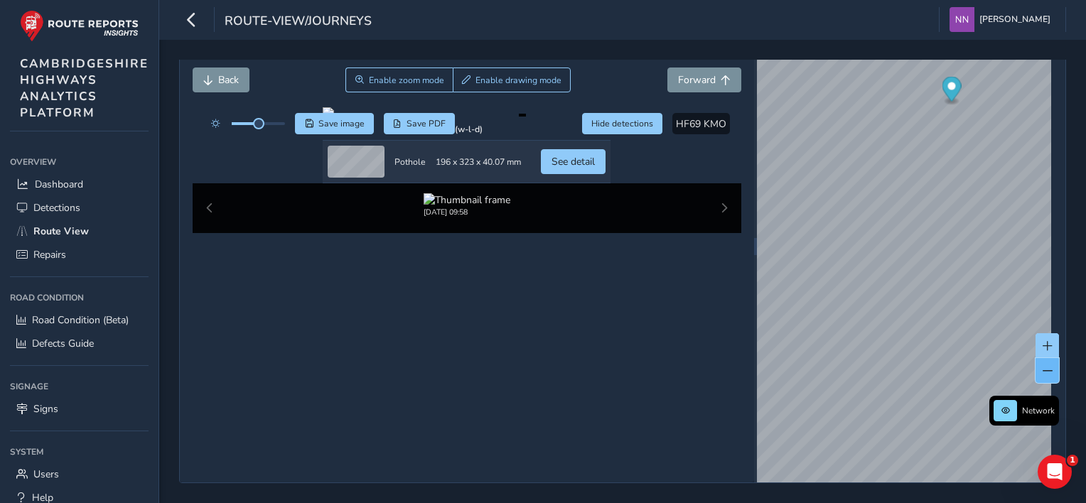
click at [1043, 366] on span at bounding box center [1048, 371] width 10 height 10
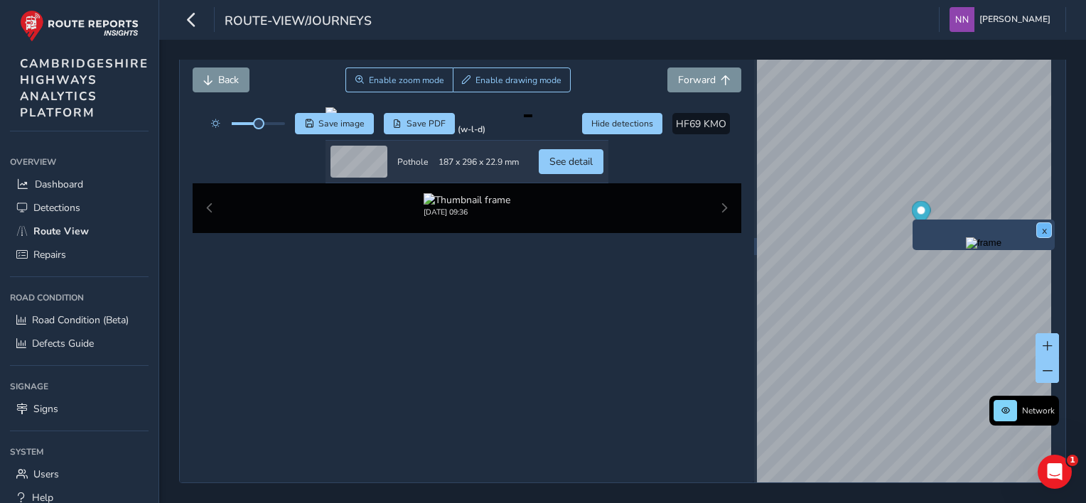
click at [1044, 223] on button "x" at bounding box center [1044, 230] width 14 height 14
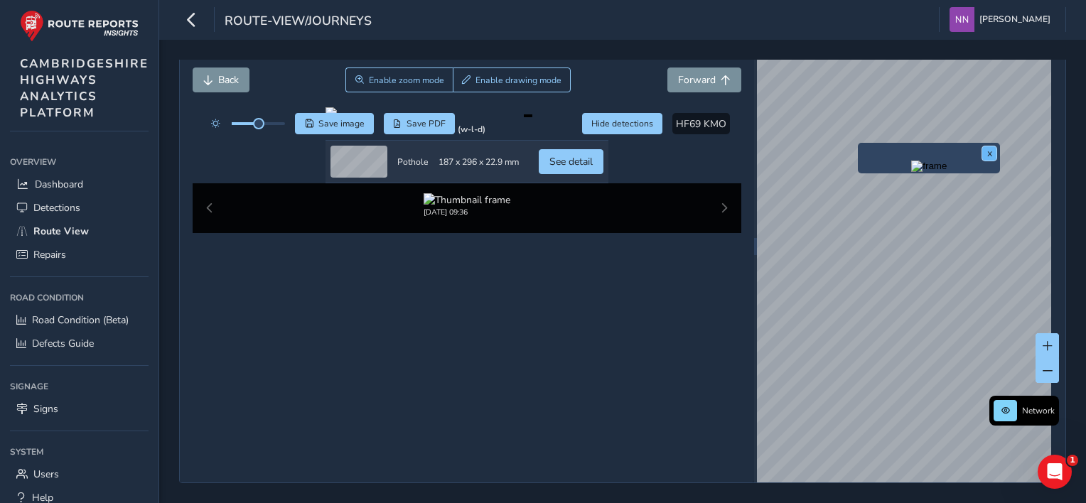
click at [989, 146] on button "x" at bounding box center [989, 153] width 14 height 14
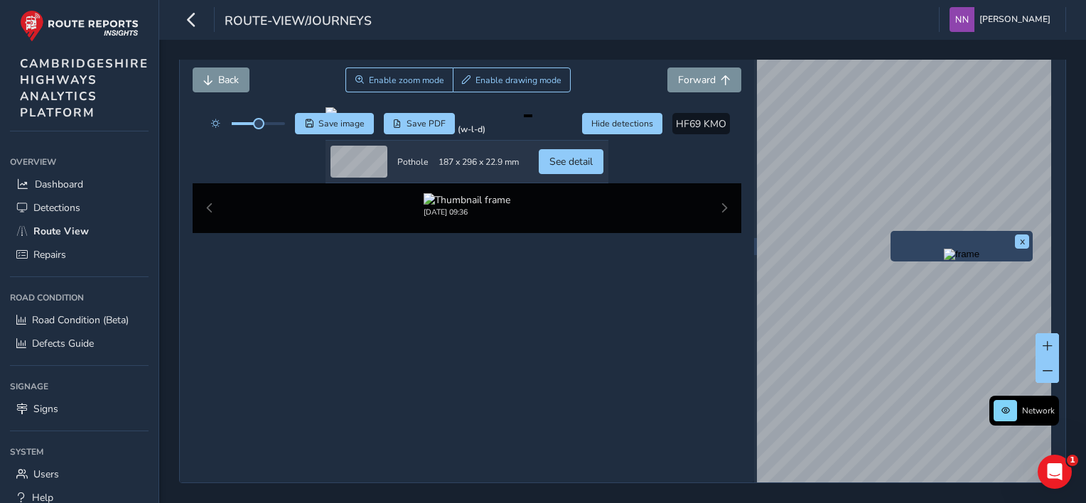
click at [891, 231] on div "x" at bounding box center [962, 246] width 142 height 31
click at [967, 264] on img "Preview frame" at bounding box center [961, 260] width 36 height 11
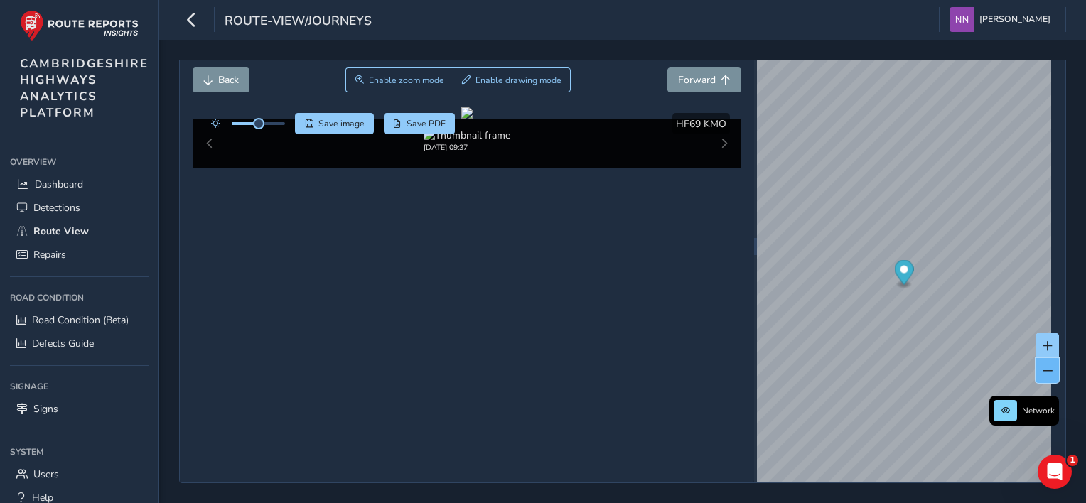
click at [1043, 366] on span at bounding box center [1048, 371] width 10 height 10
